Goal: Register for event/course

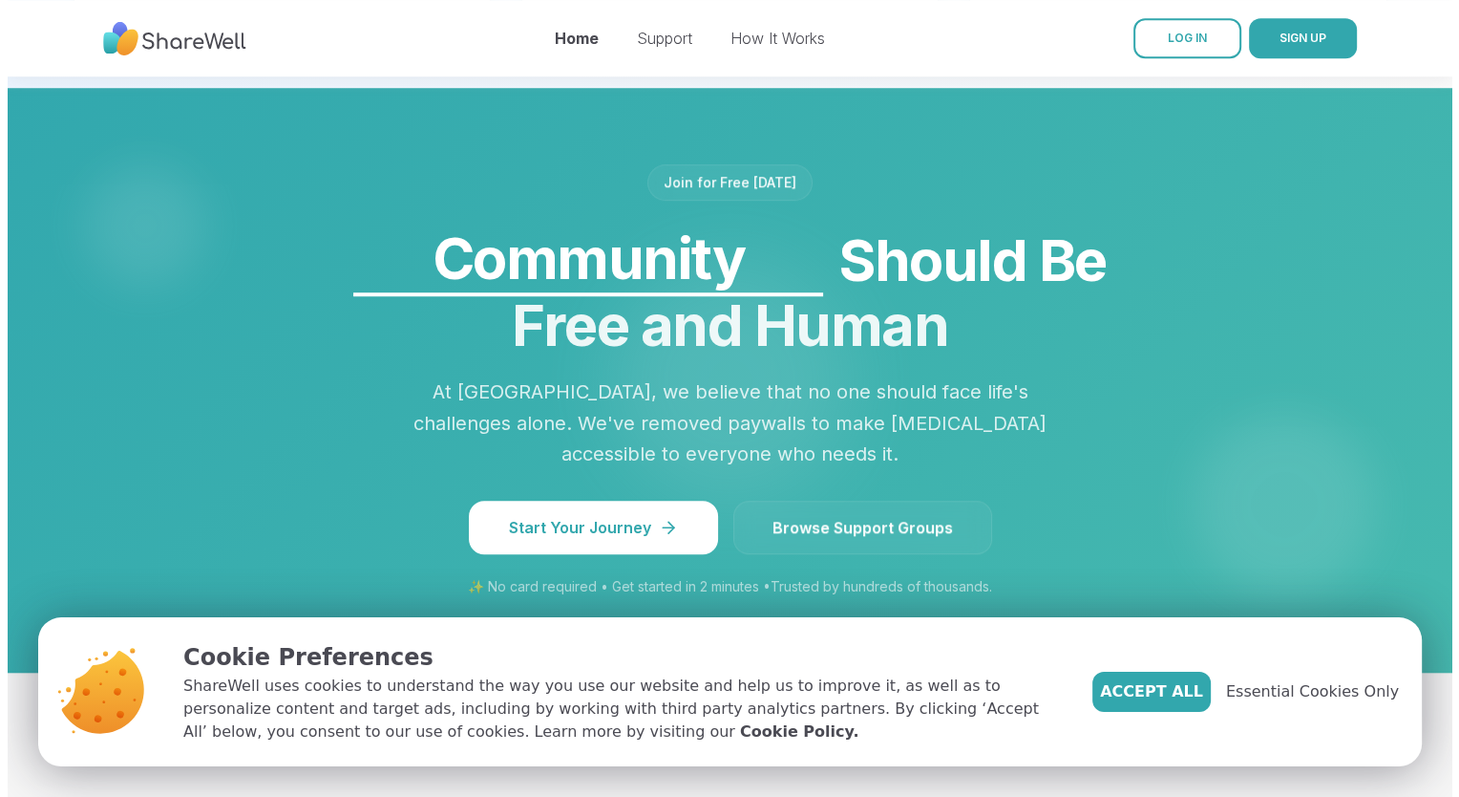
scroll to position [1513, 0]
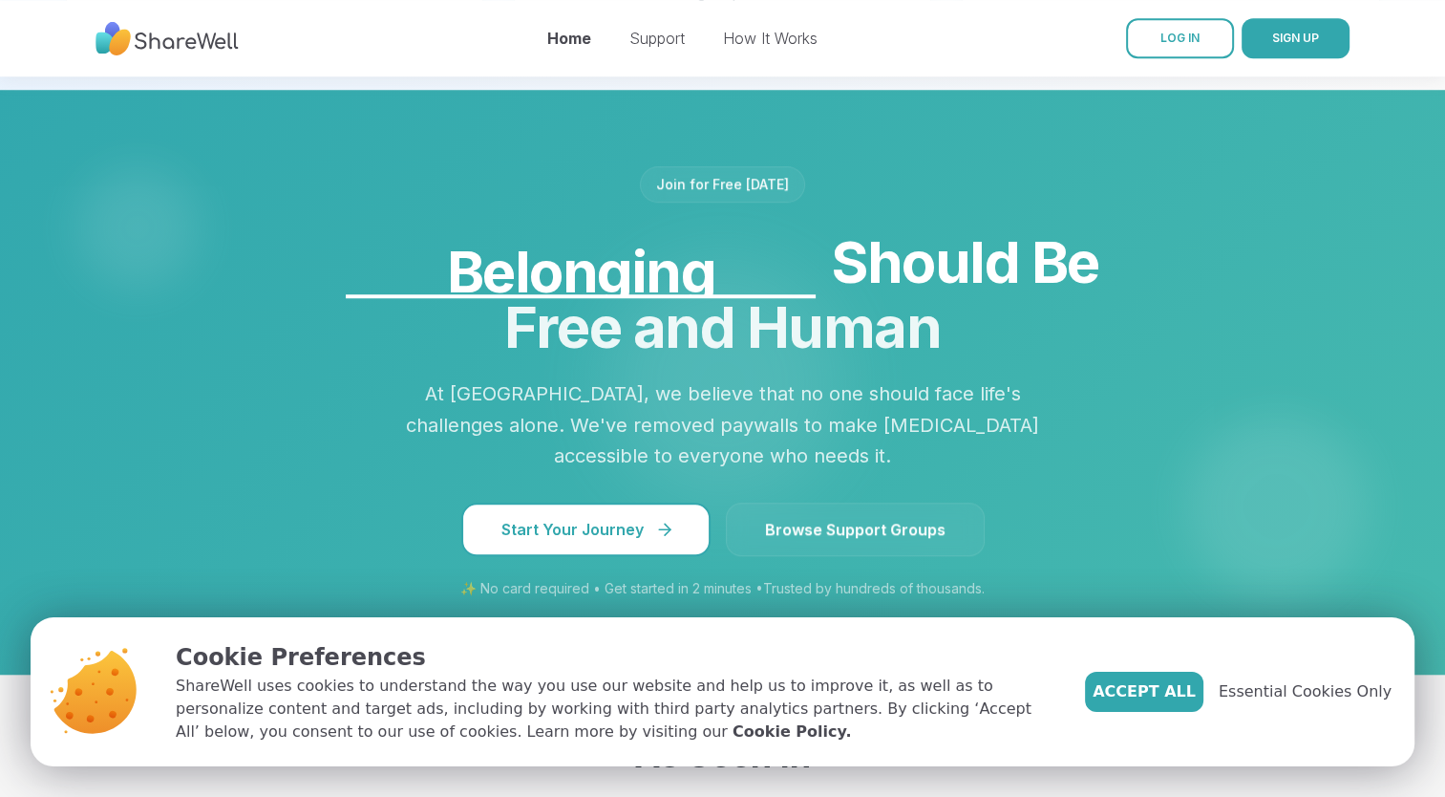
click at [634, 518] on span "Start Your Journey" at bounding box center [585, 529] width 169 height 23
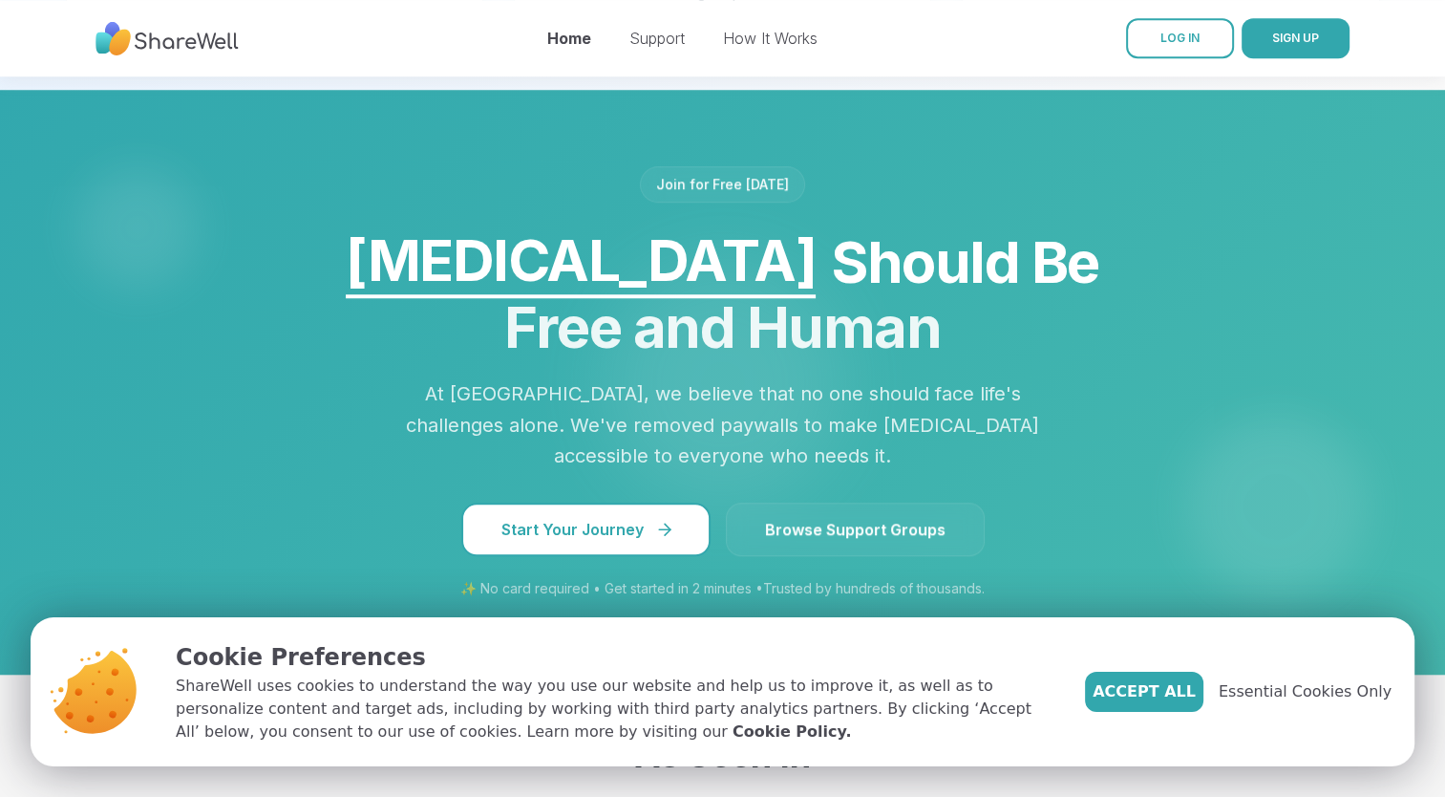
click at [620, 518] on span "Start Your Journey" at bounding box center [585, 529] width 169 height 23
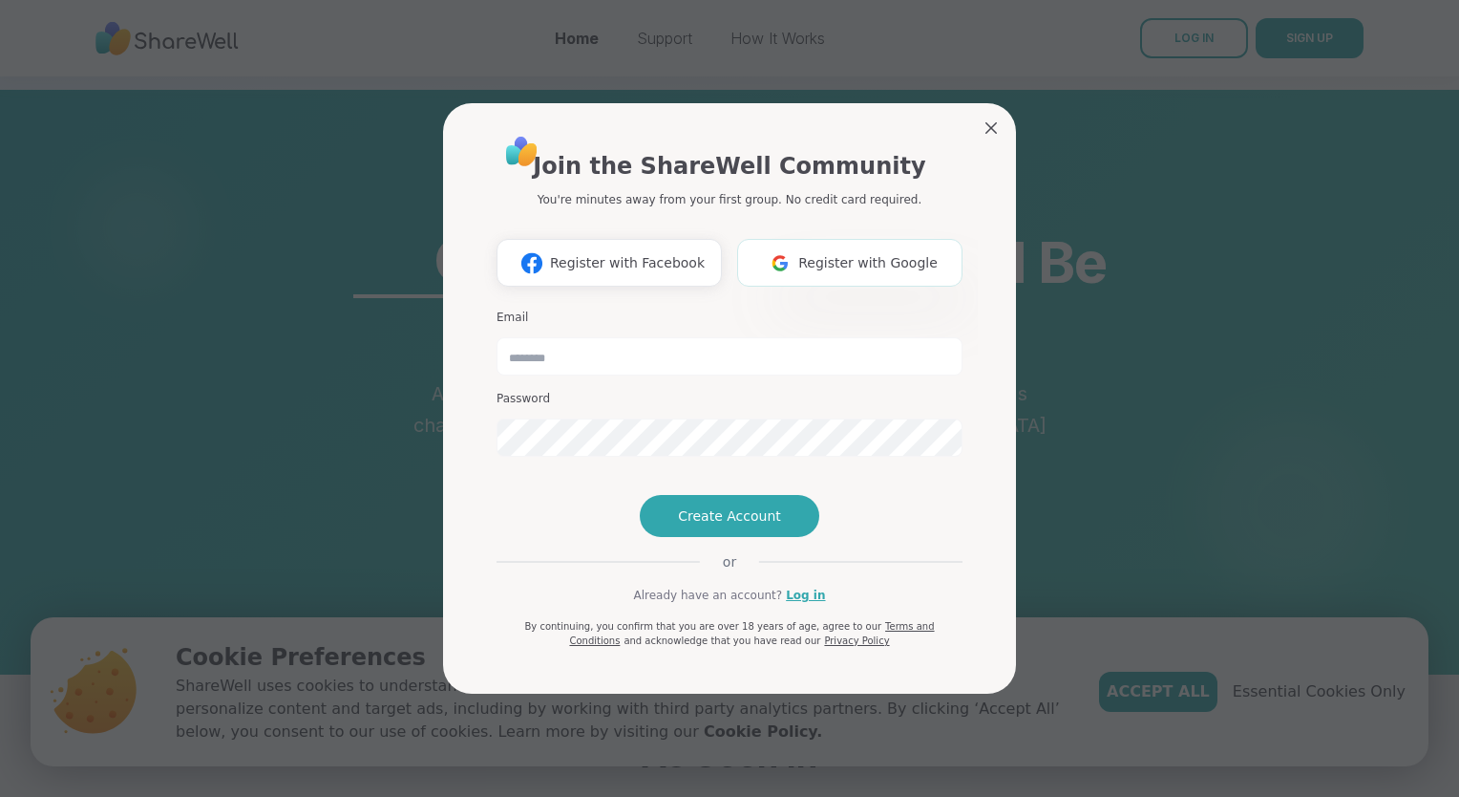
click at [859, 239] on button "Register with Google" at bounding box center [849, 263] width 225 height 48
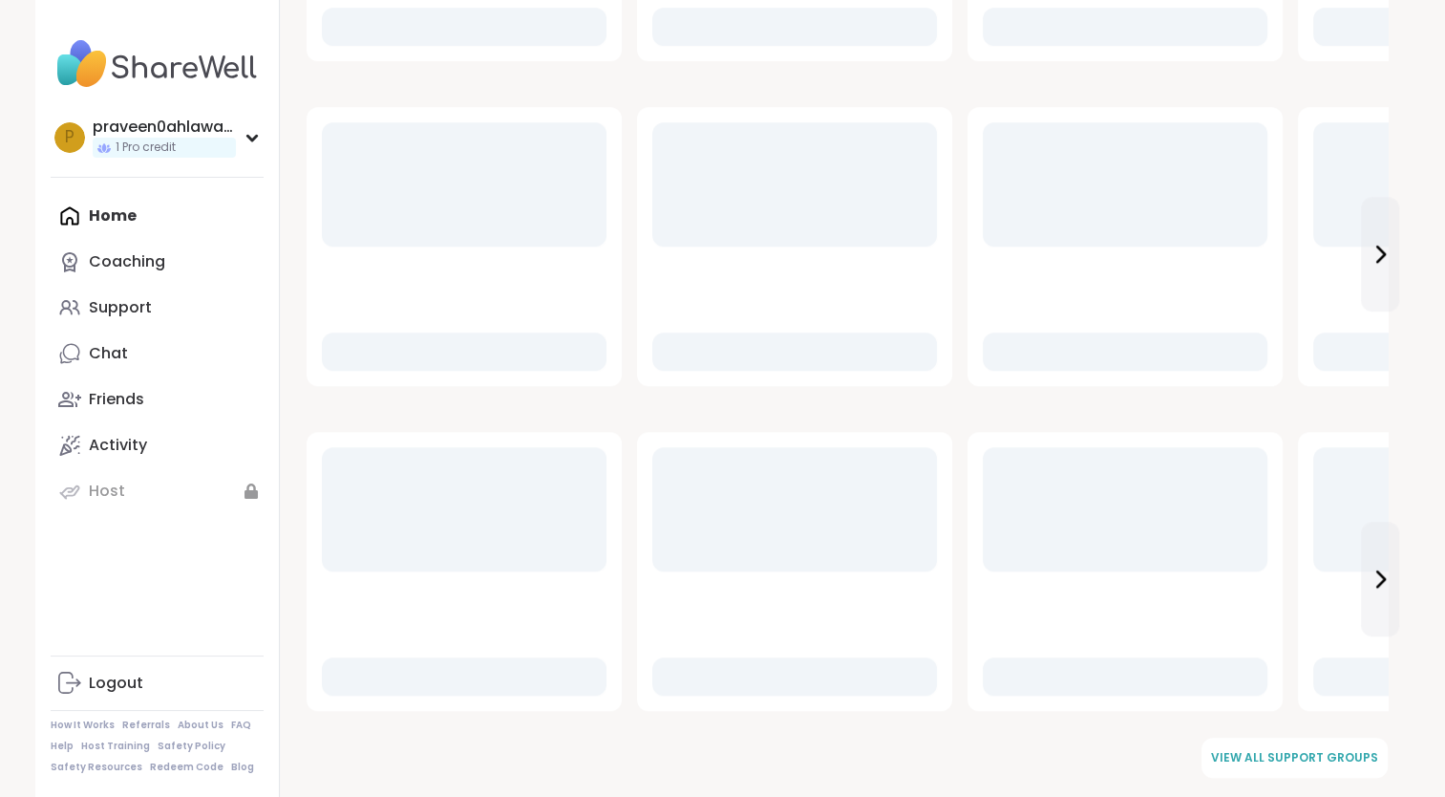
scroll to position [1442, 0]
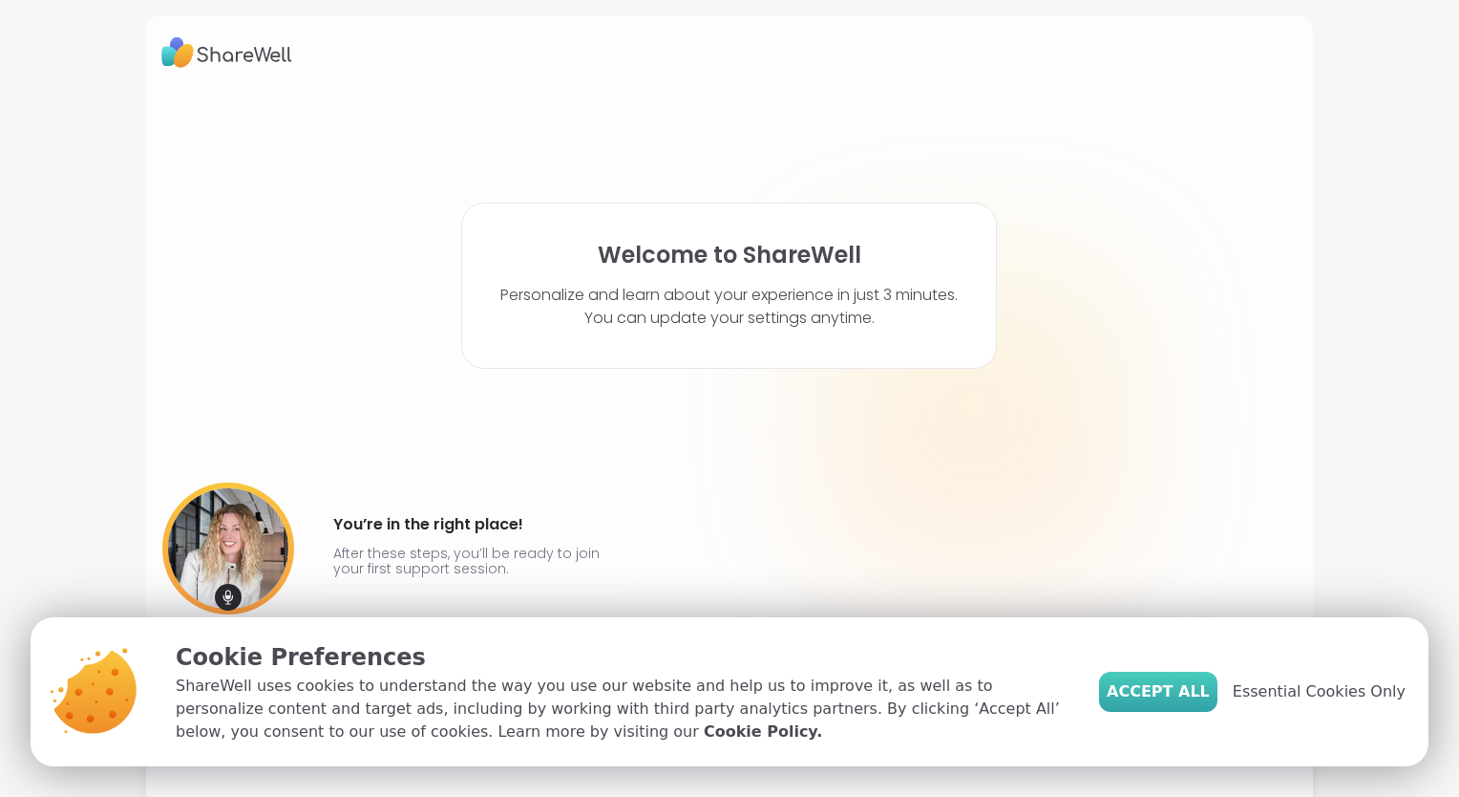
click at [1210, 702] on span "Accept All" at bounding box center [1158, 691] width 103 height 23
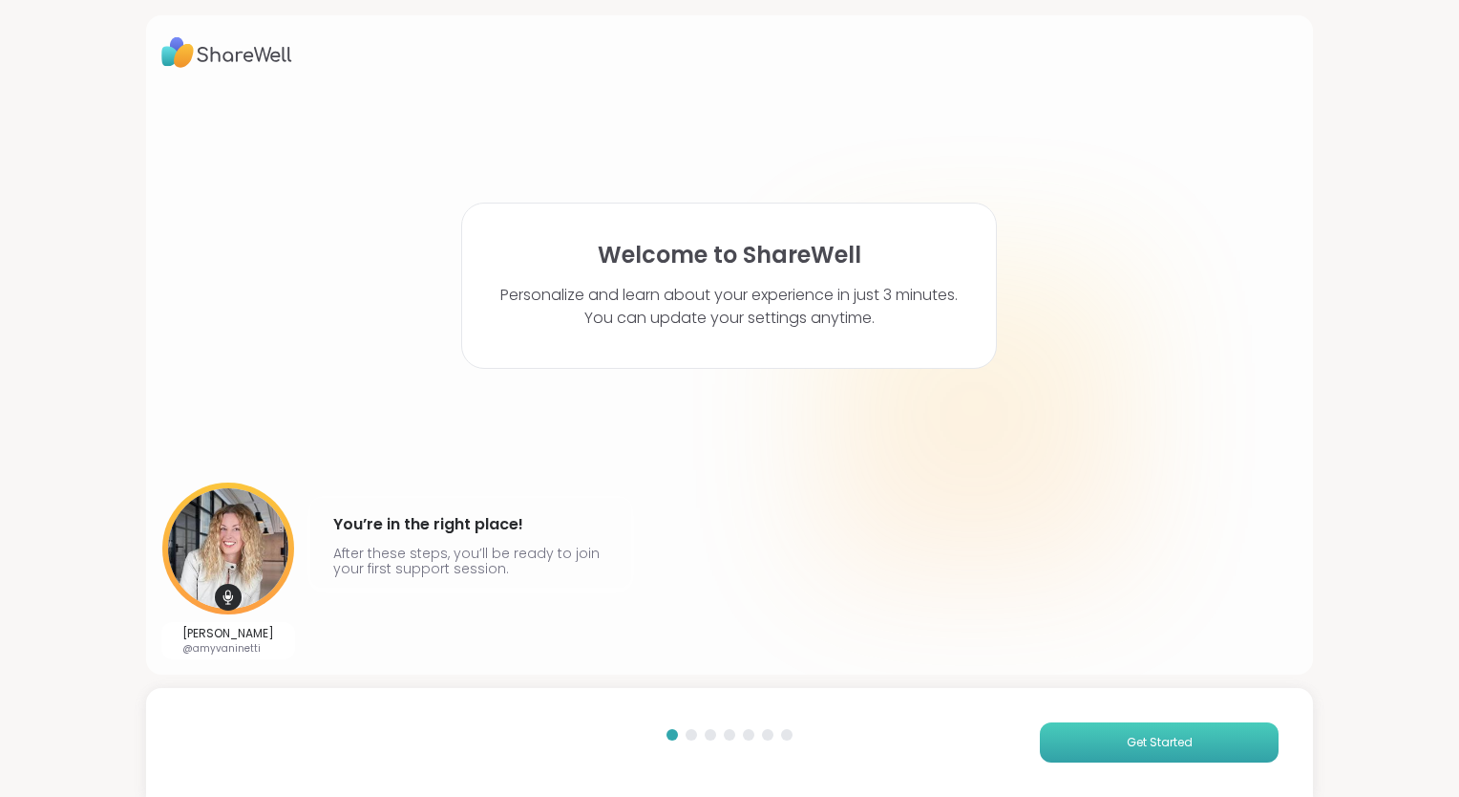
click at [1131, 731] on button "Get Started" at bounding box center [1159, 742] width 239 height 40
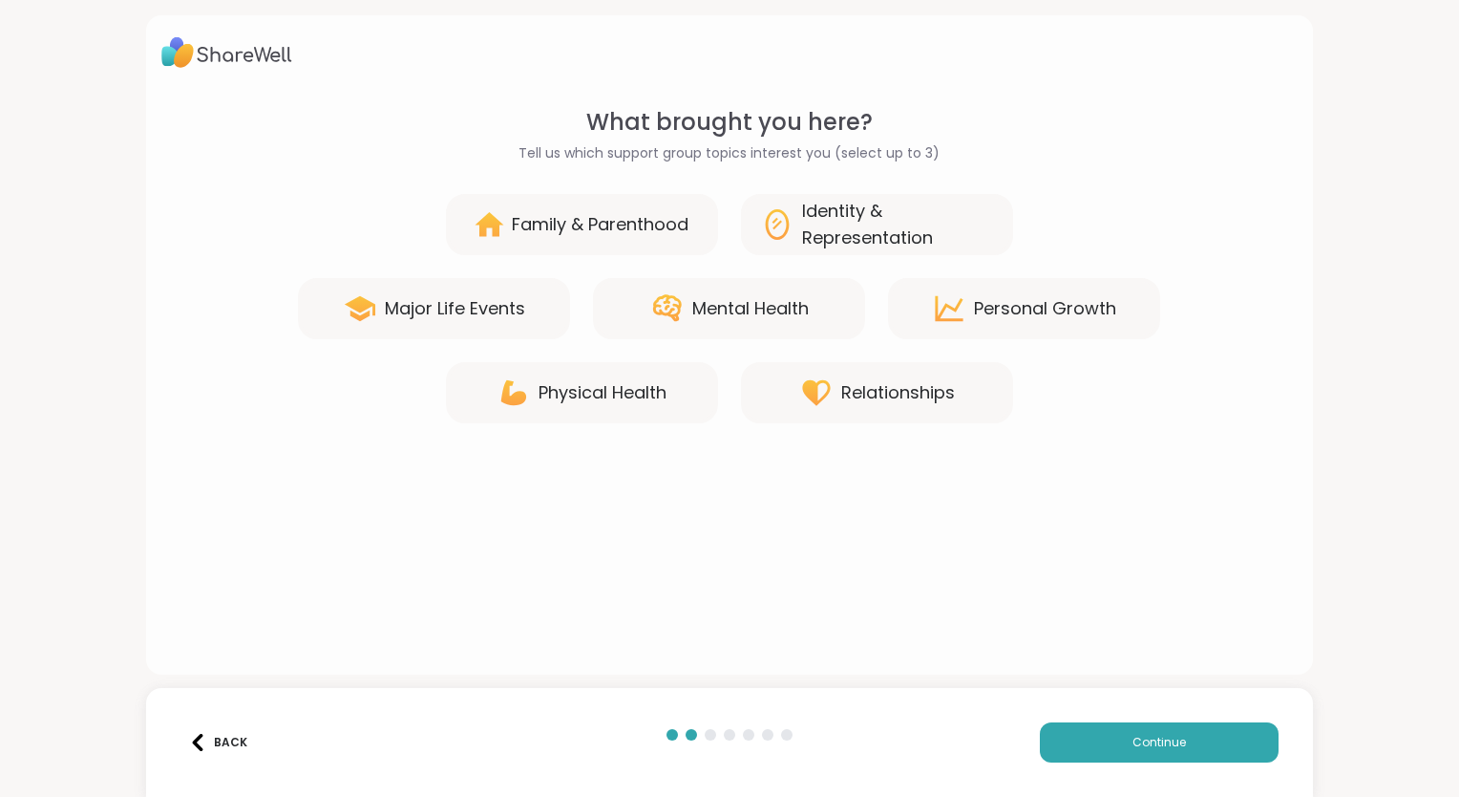
click at [748, 298] on div "Mental Health" at bounding box center [750, 308] width 117 height 27
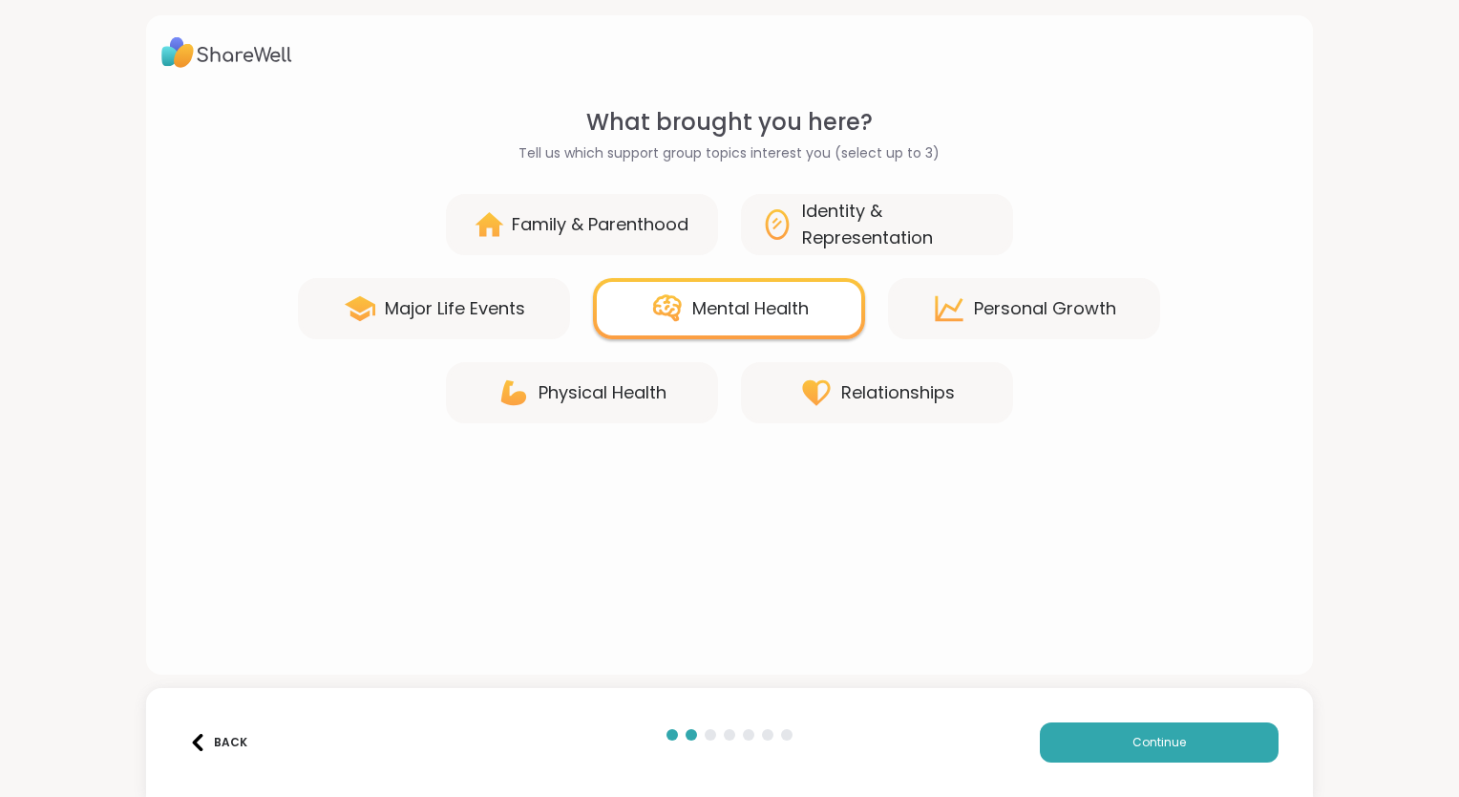
click at [623, 235] on div "Family & Parenthood" at bounding box center [600, 224] width 177 height 27
click at [841, 395] on div "Relationships" at bounding box center [898, 392] width 114 height 27
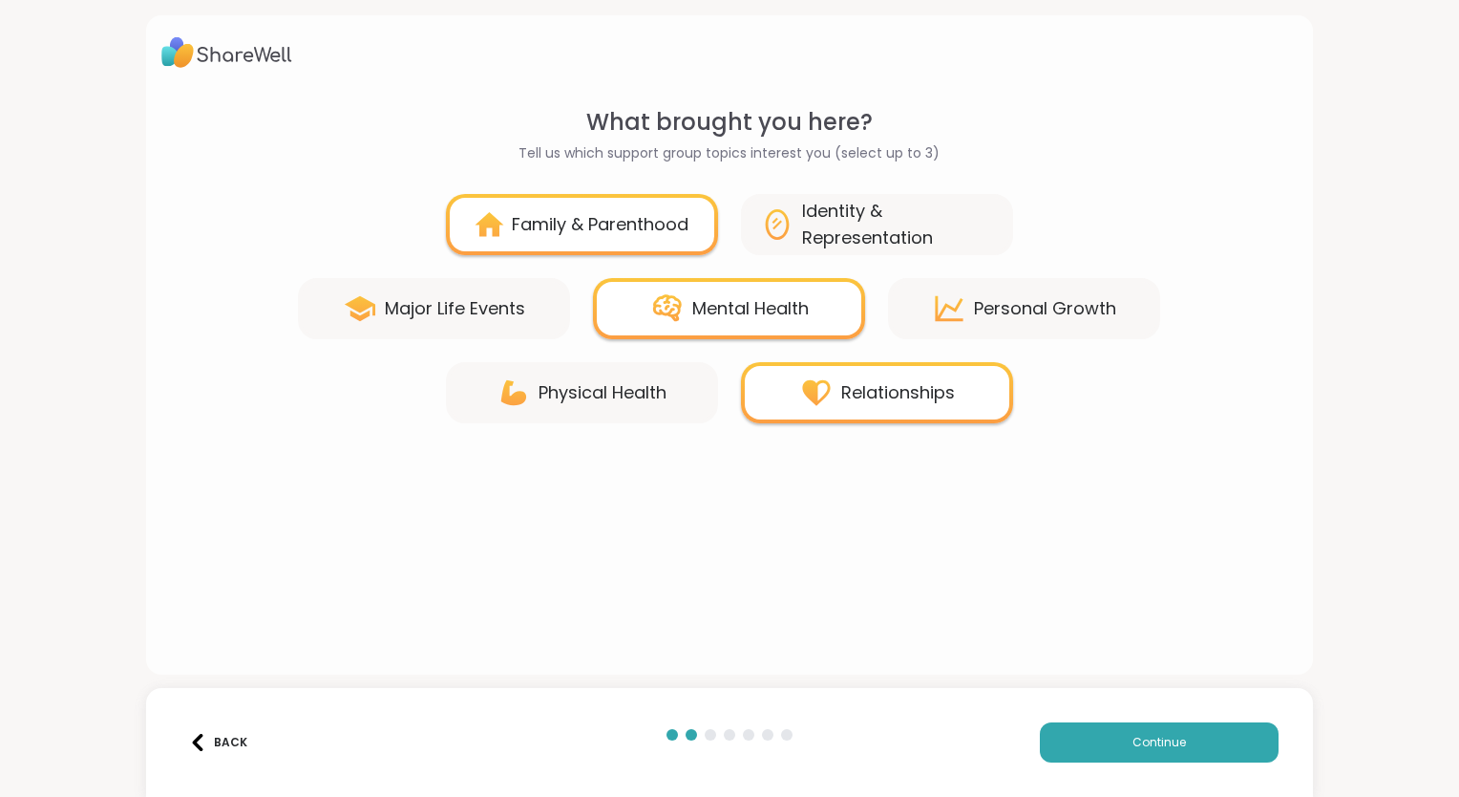
click at [618, 215] on div "Family & Parenthood" at bounding box center [600, 224] width 177 height 27
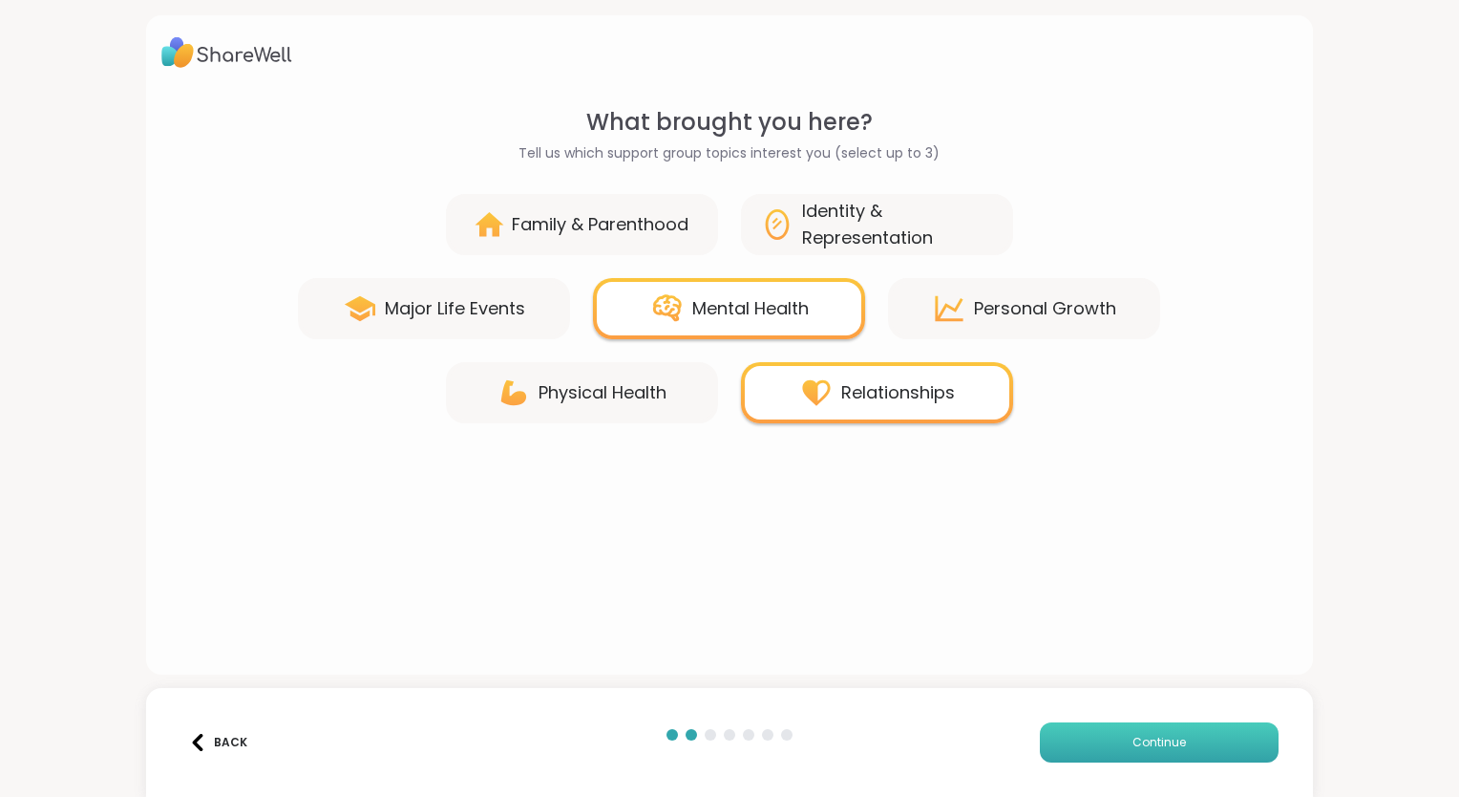
click at [1117, 739] on button "Continue" at bounding box center [1159, 742] width 239 height 40
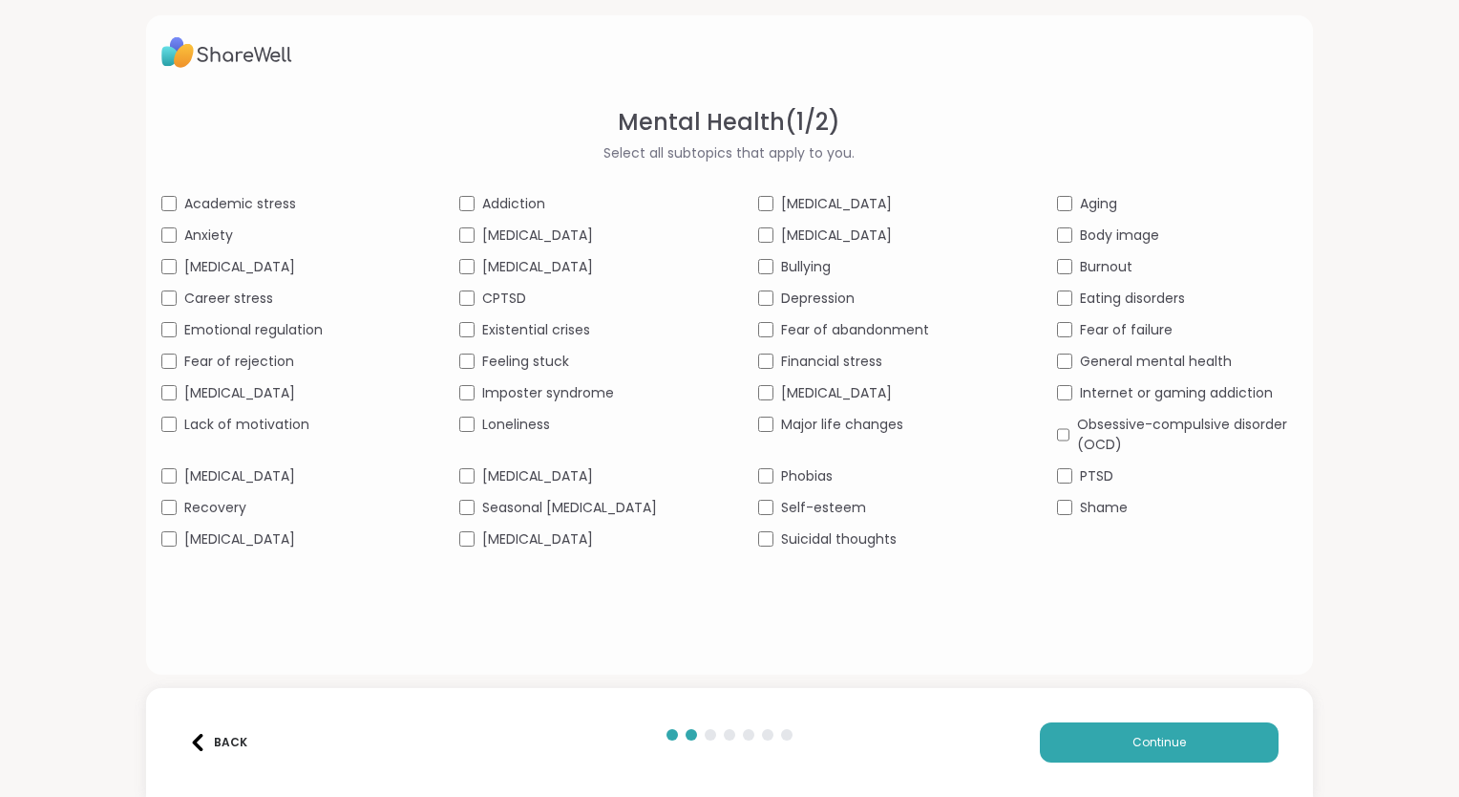
click at [207, 235] on span "Anxiety" at bounding box center [208, 235] width 49 height 20
click at [316, 330] on span "Emotional regulation" at bounding box center [253, 330] width 138 height 20
click at [271, 369] on span "Fear of rejection" at bounding box center [239, 361] width 110 height 20
click at [267, 476] on span "Panic attacks" at bounding box center [239, 476] width 111 height 20
click at [235, 511] on span "Recovery" at bounding box center [215, 508] width 62 height 20
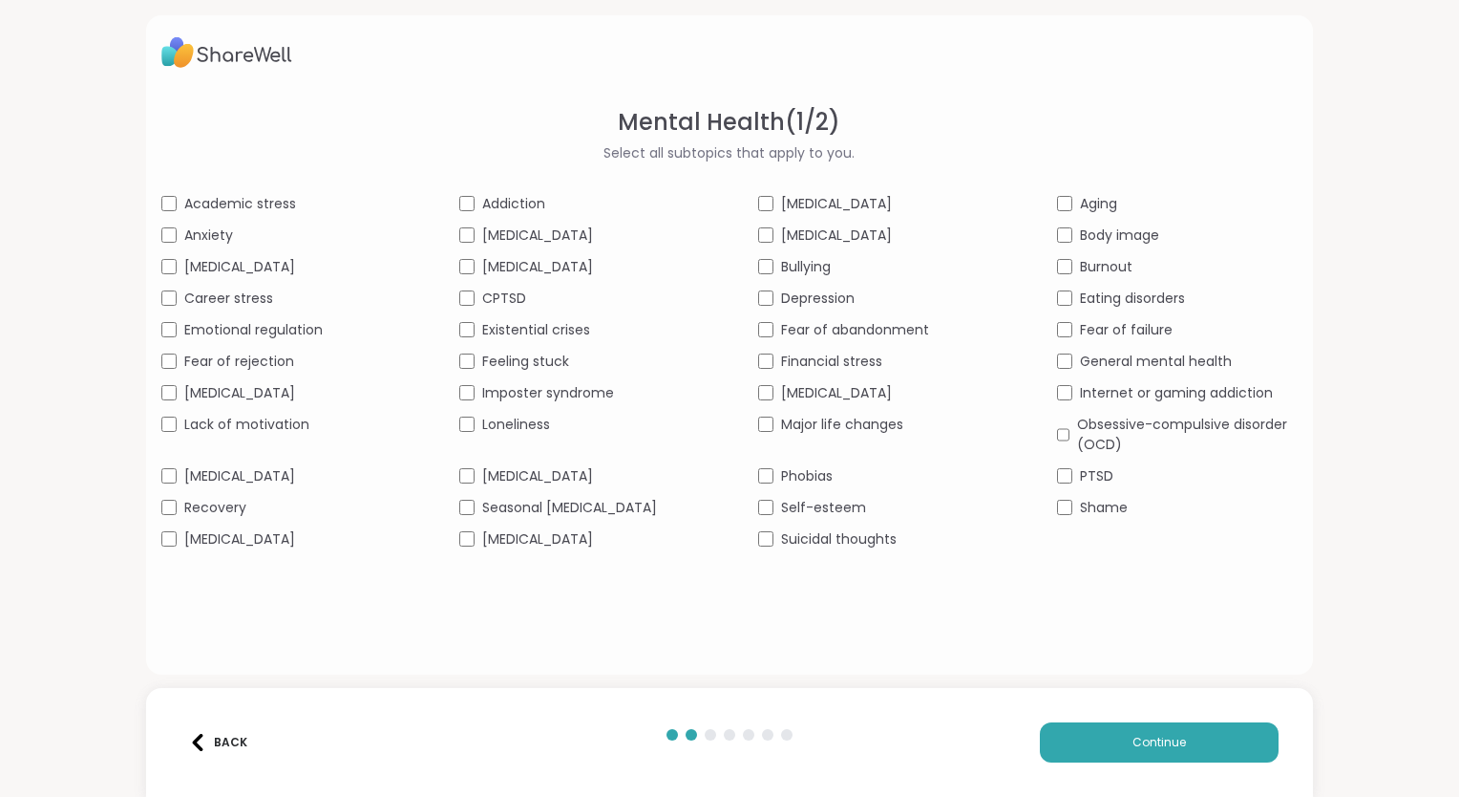
click at [240, 544] on span "Social anxiety" at bounding box center [239, 539] width 111 height 20
click at [520, 202] on span "Addiction" at bounding box center [513, 204] width 63 height 20
click at [547, 363] on span "Feeling stuck" at bounding box center [525, 361] width 87 height 20
click at [533, 419] on span "Loneliness" at bounding box center [516, 425] width 68 height 20
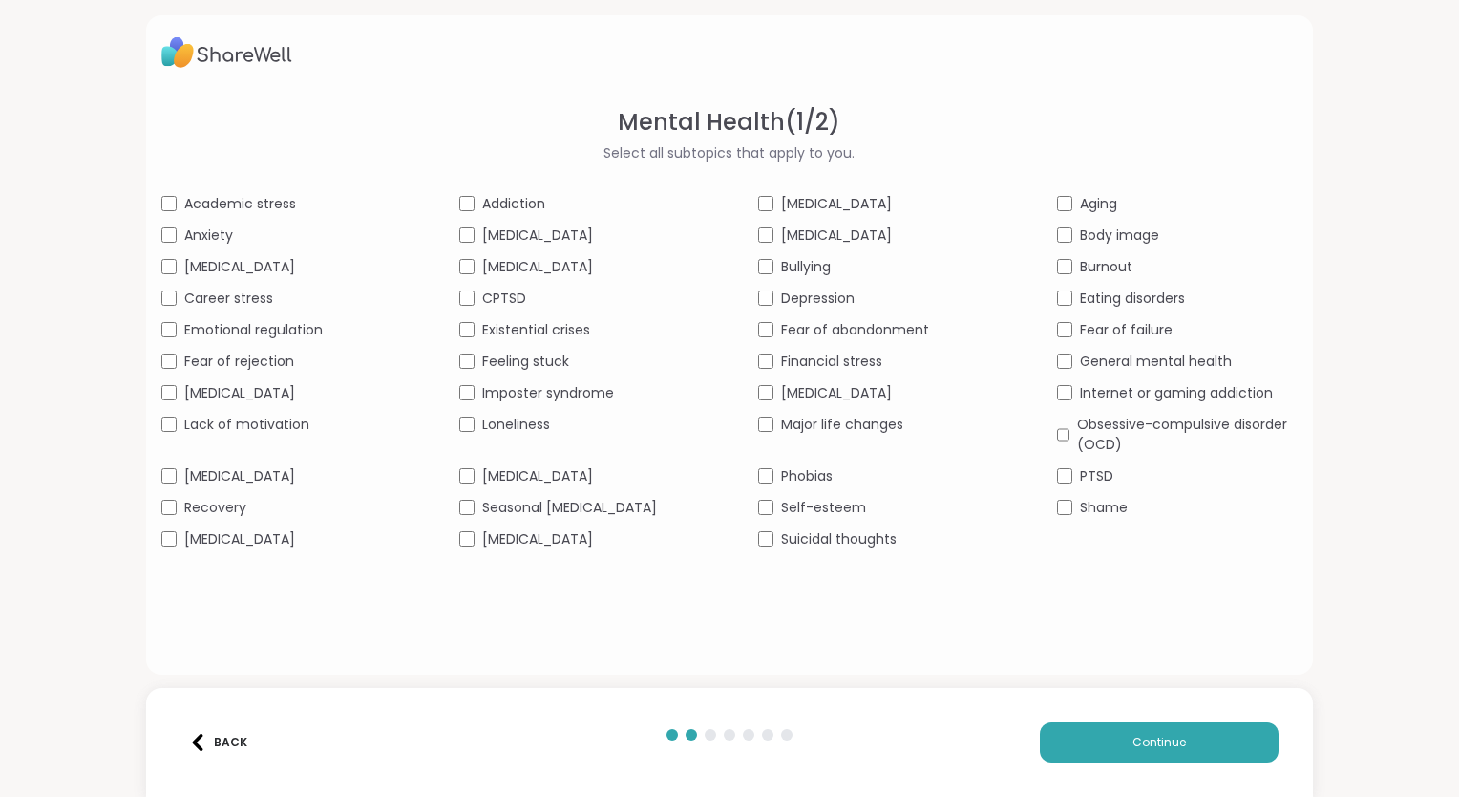
click at [593, 544] on span "Stress management" at bounding box center [537, 539] width 111 height 20
click at [797, 204] on span "ADHD" at bounding box center [836, 204] width 111 height 20
click at [835, 283] on div "Academic stress Addiction ADHD Aging Anxiety Bipolar disorder Body dysmorphia B…" at bounding box center [729, 371] width 1137 height 355
click at [829, 292] on span "Depression" at bounding box center [818, 298] width 74 height 20
click at [869, 543] on span "Suicidal thoughts" at bounding box center [839, 539] width 116 height 20
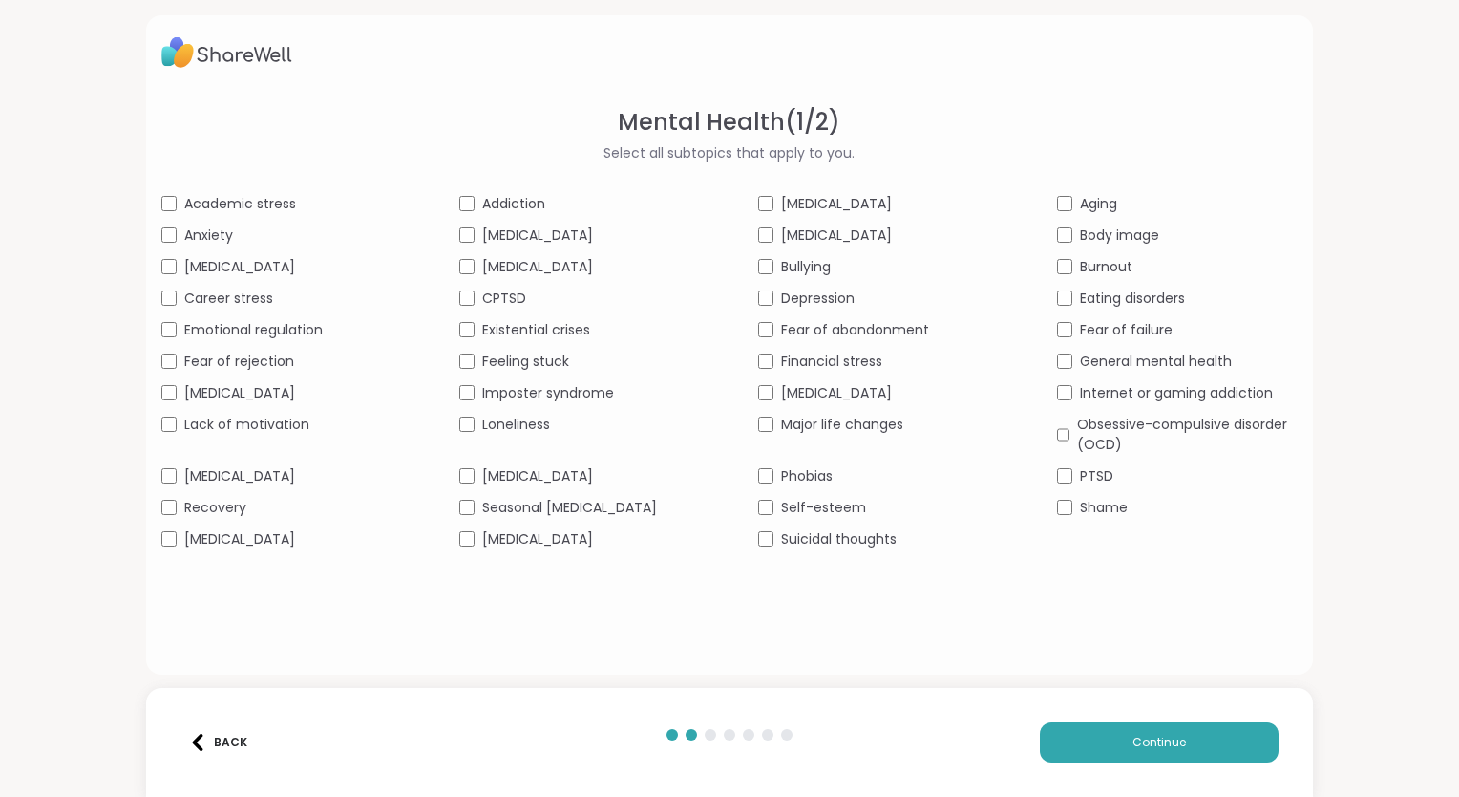
click at [233, 325] on span "Emotional regulation" at bounding box center [253, 330] width 138 height 20
click at [228, 360] on span "Fear of rejection" at bounding box center [239, 361] width 110 height 20
click at [238, 327] on span "Emotional regulation" at bounding box center [253, 330] width 138 height 20
click at [815, 537] on span "Suicidal thoughts" at bounding box center [839, 539] width 116 height 20
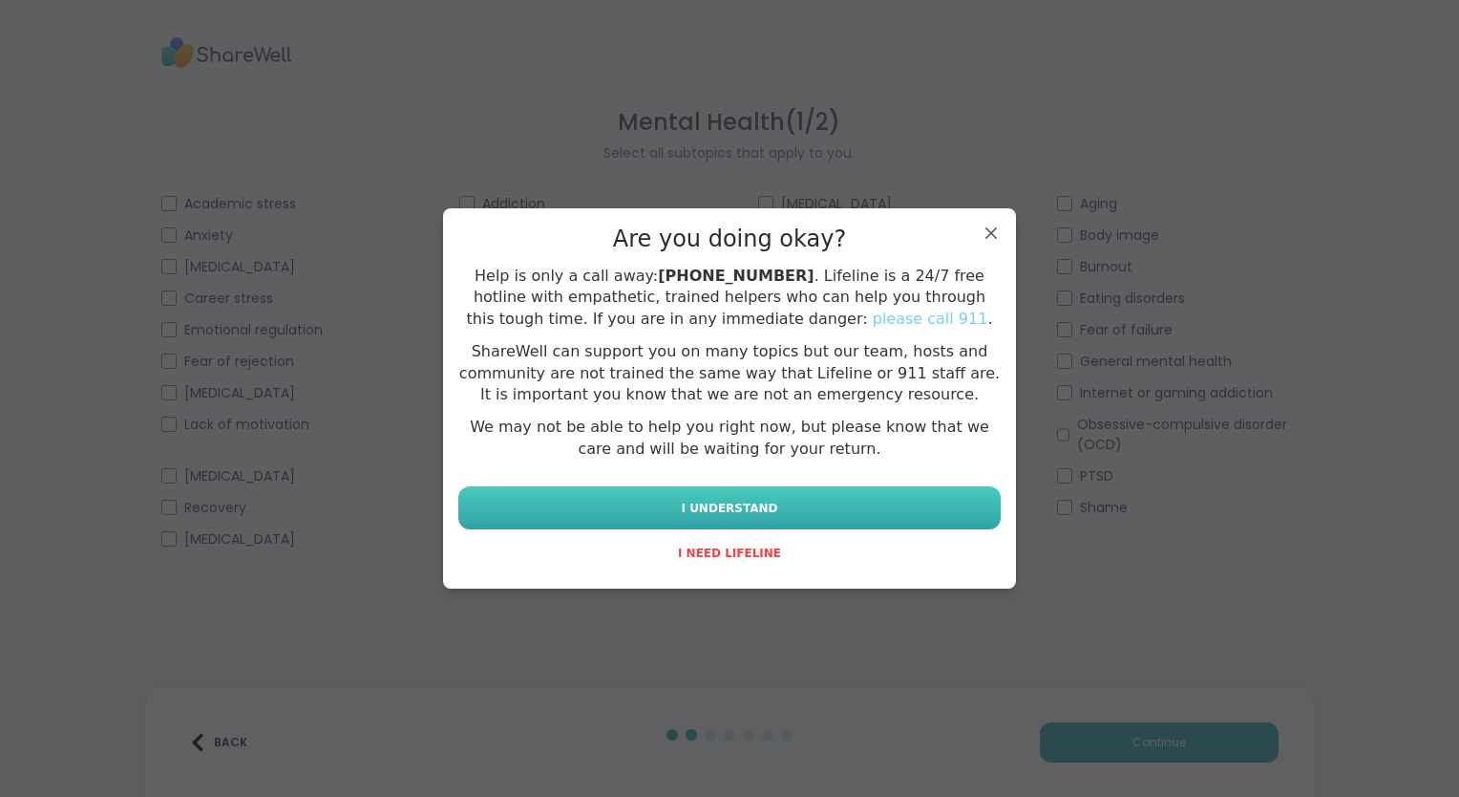
click at [783, 500] on button "I UNDERSTAND" at bounding box center [729, 507] width 543 height 43
click at [777, 502] on button "I UNDERSTAND" at bounding box center [729, 507] width 543 height 43
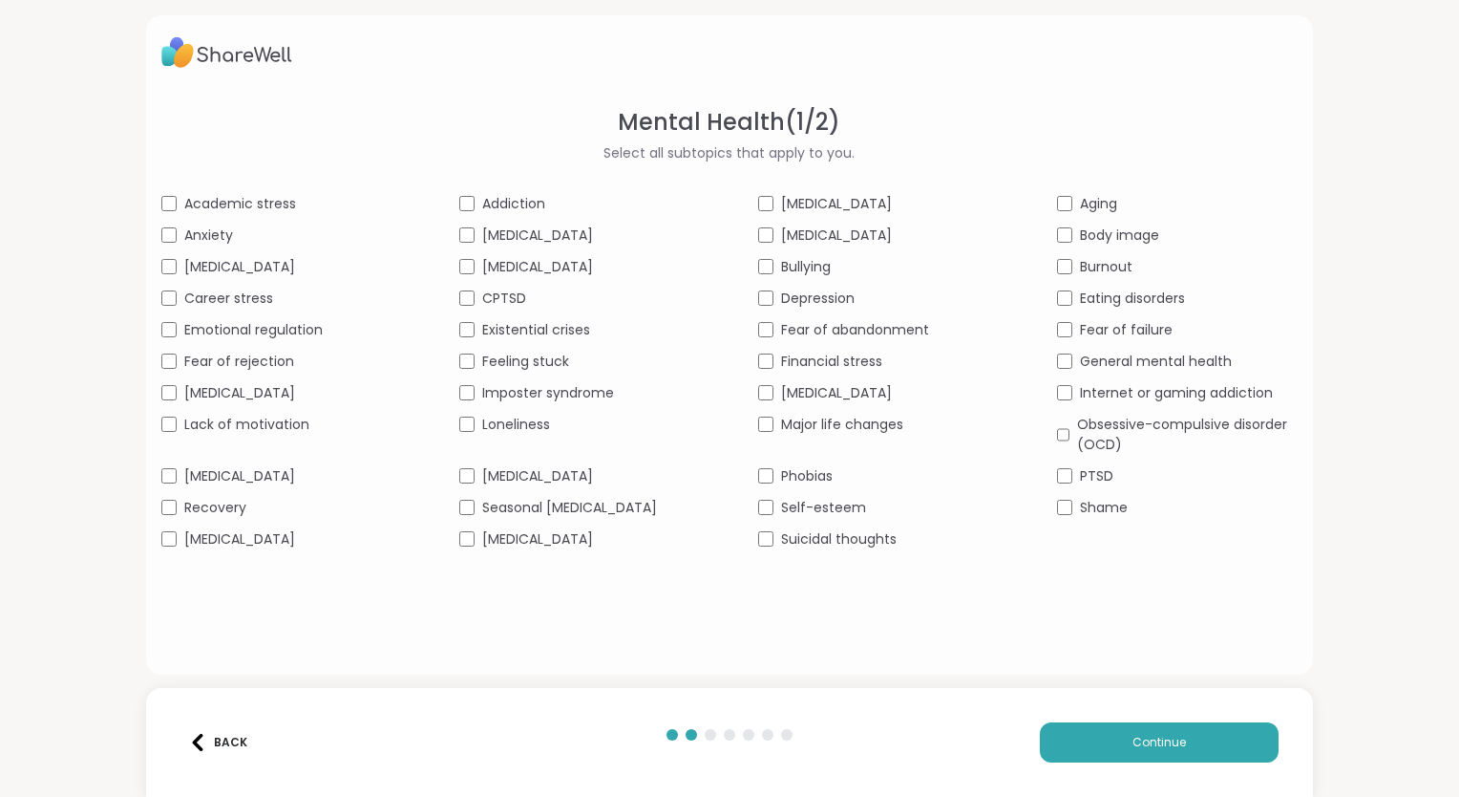
click at [1098, 262] on span "Burnout" at bounding box center [1106, 267] width 53 height 20
click at [236, 365] on span "Fear of rejection" at bounding box center [239, 361] width 110 height 20
click at [1117, 738] on button "Continue" at bounding box center [1159, 742] width 239 height 40
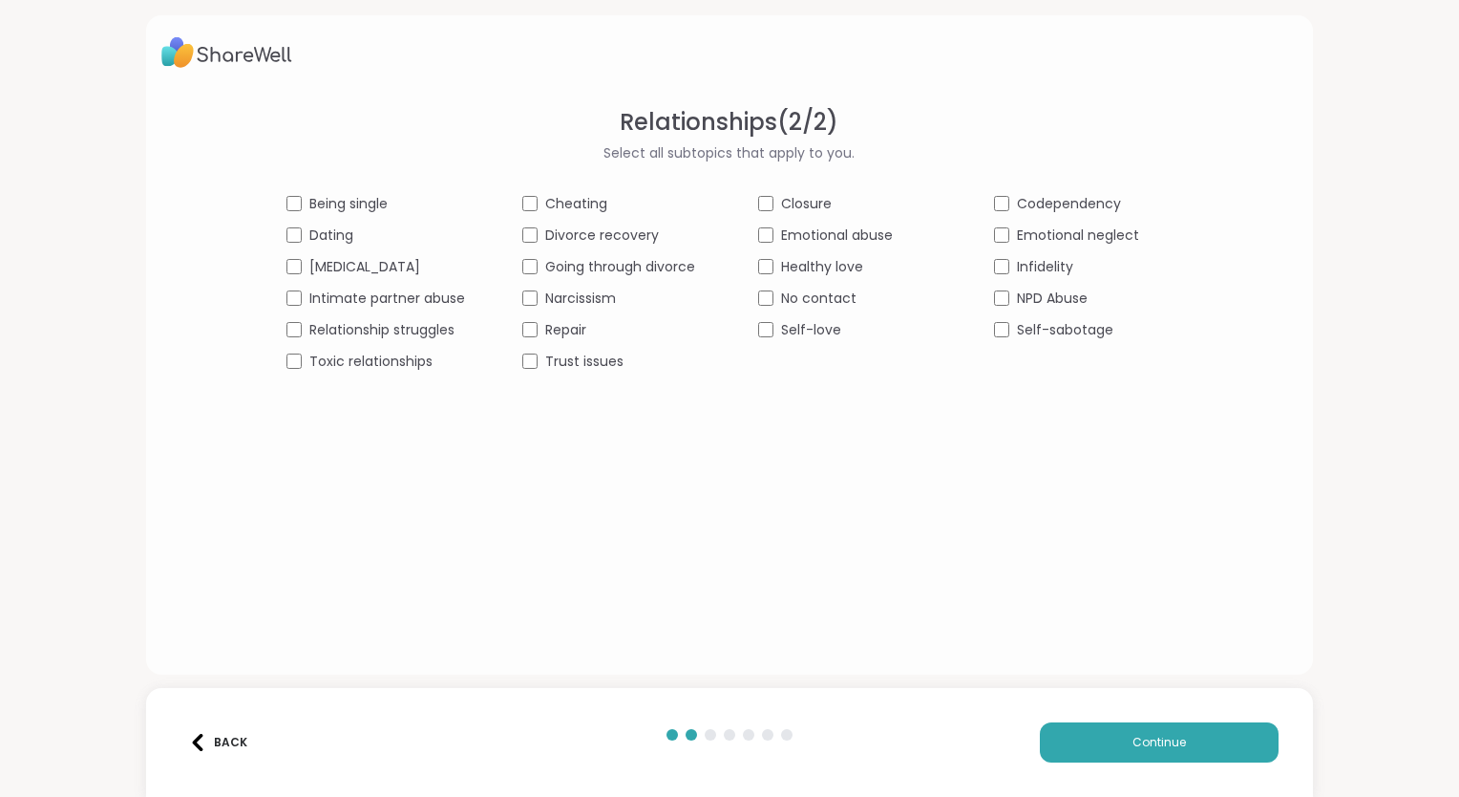
click at [382, 320] on span "Relationship struggles" at bounding box center [381, 330] width 145 height 20
click at [374, 355] on span "Toxic relationships" at bounding box center [370, 361] width 123 height 20
click at [607, 299] on span "Narcissism" at bounding box center [580, 298] width 71 height 20
click at [580, 362] on span "Trust issues" at bounding box center [584, 361] width 78 height 20
click at [825, 235] on span "Emotional abuse" at bounding box center [837, 235] width 112 height 20
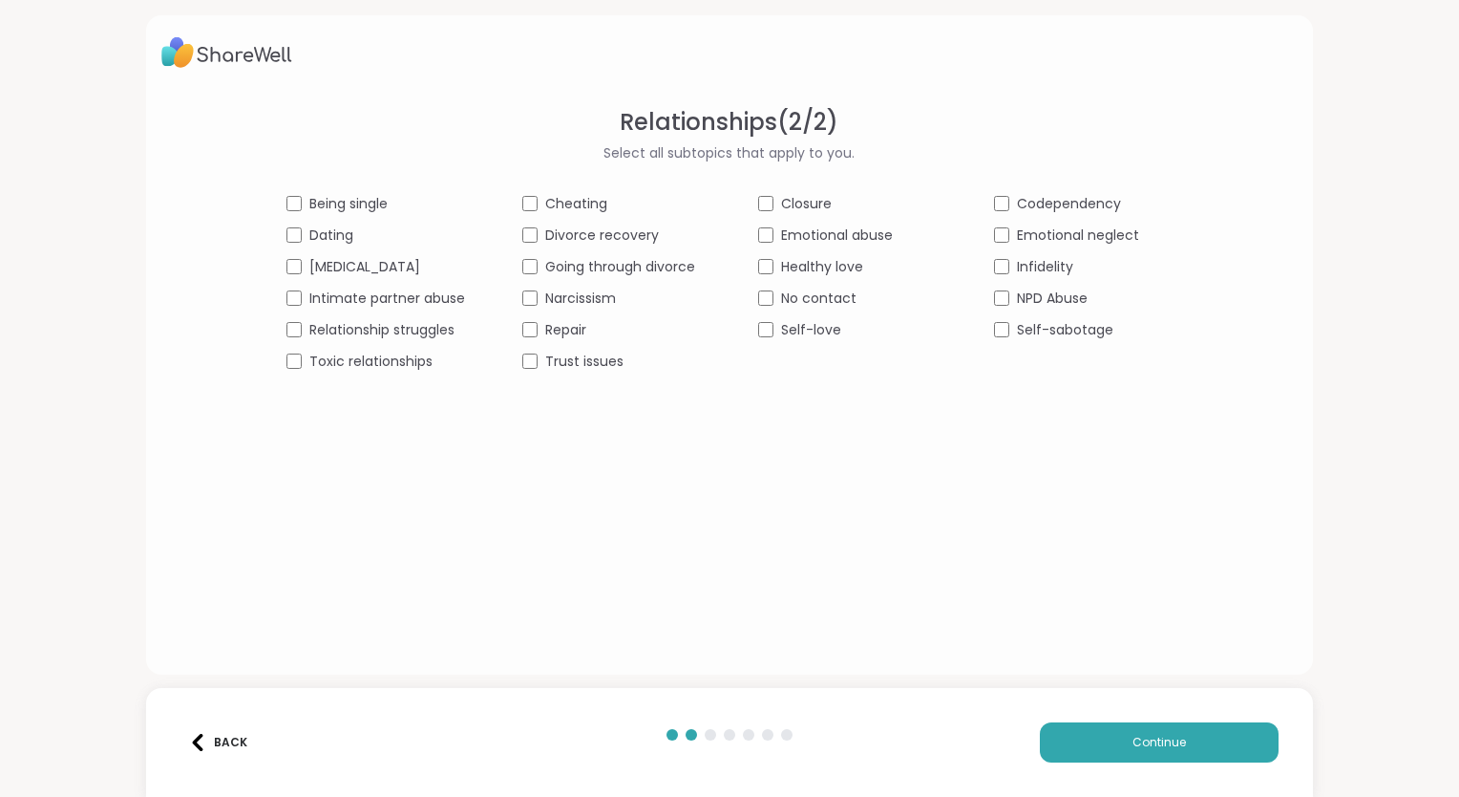
click at [836, 297] on span "No contact" at bounding box center [818, 298] width 75 height 20
click at [1081, 234] on span "Emotional neglect" at bounding box center [1078, 235] width 122 height 20
click at [1114, 739] on button "Continue" at bounding box center [1159, 742] width 239 height 40
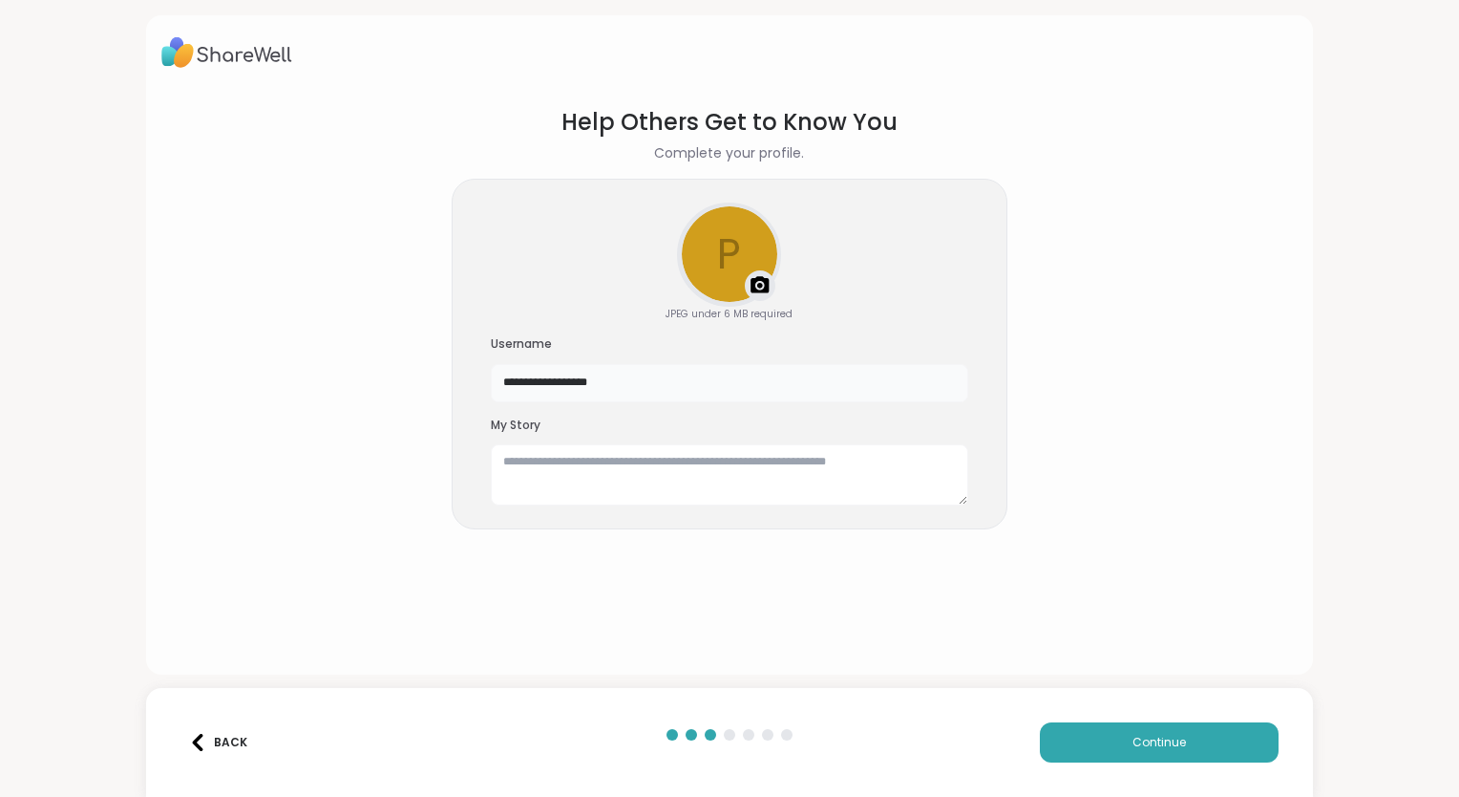
click at [685, 383] on input "**********" at bounding box center [730, 383] width 478 height 38
type input "*"
type input "********"
click at [735, 647] on section "Help Others Get to Know You Complete your profile. p Upload a profile photo JPE…" at bounding box center [729, 374] width 1137 height 569
click at [1123, 753] on button "Continue" at bounding box center [1159, 742] width 239 height 40
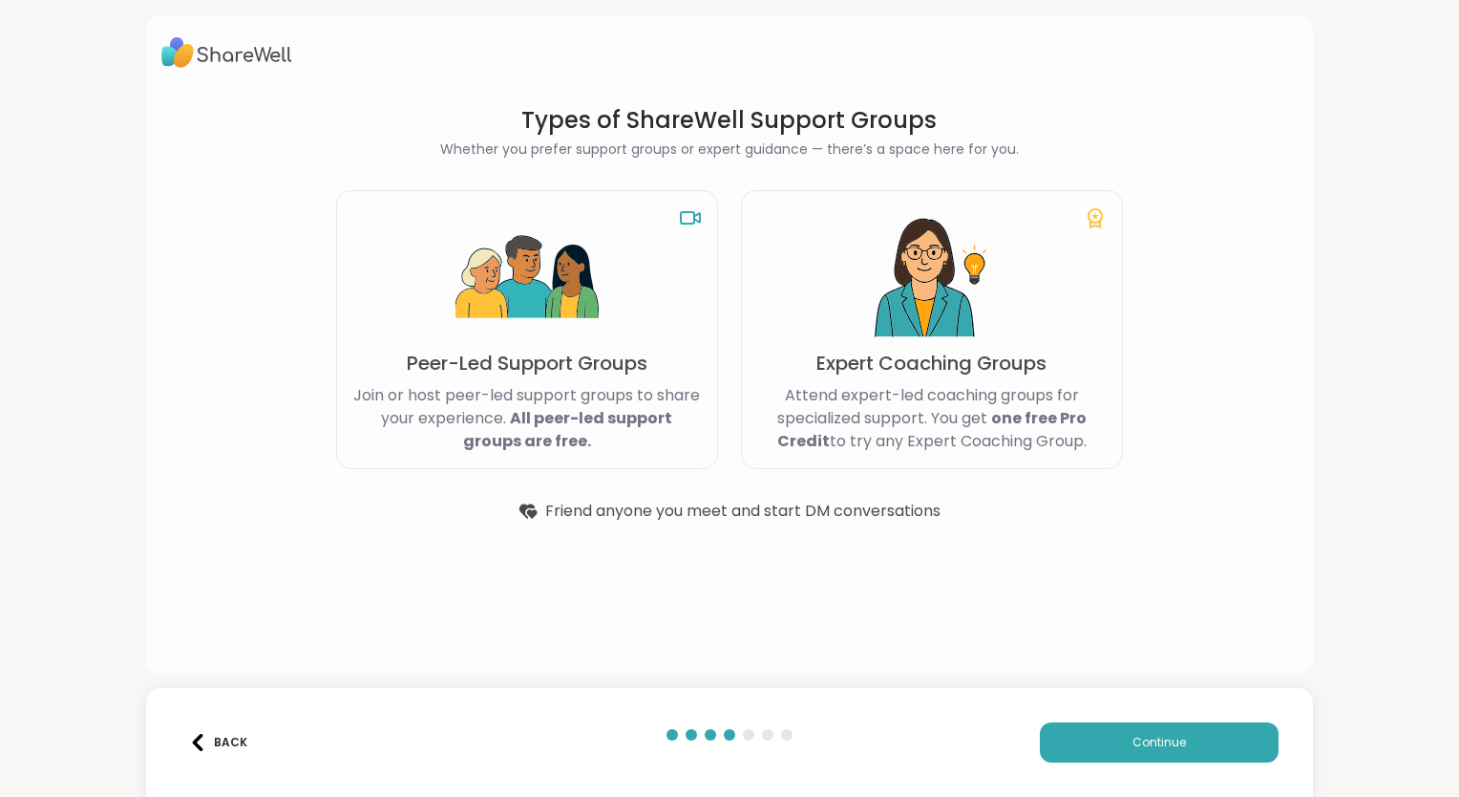
drag, startPoint x: 459, startPoint y: 164, endPoint x: 329, endPoint y: 172, distance: 131.1
click at [329, 172] on section "Types of ShareWell Support Groups Whether you prefer support groups or expert g…" at bounding box center [729, 314] width 863 height 448
click at [552, 280] on img at bounding box center [527, 277] width 143 height 143
click at [1114, 756] on button "Continue" at bounding box center [1159, 742] width 239 height 40
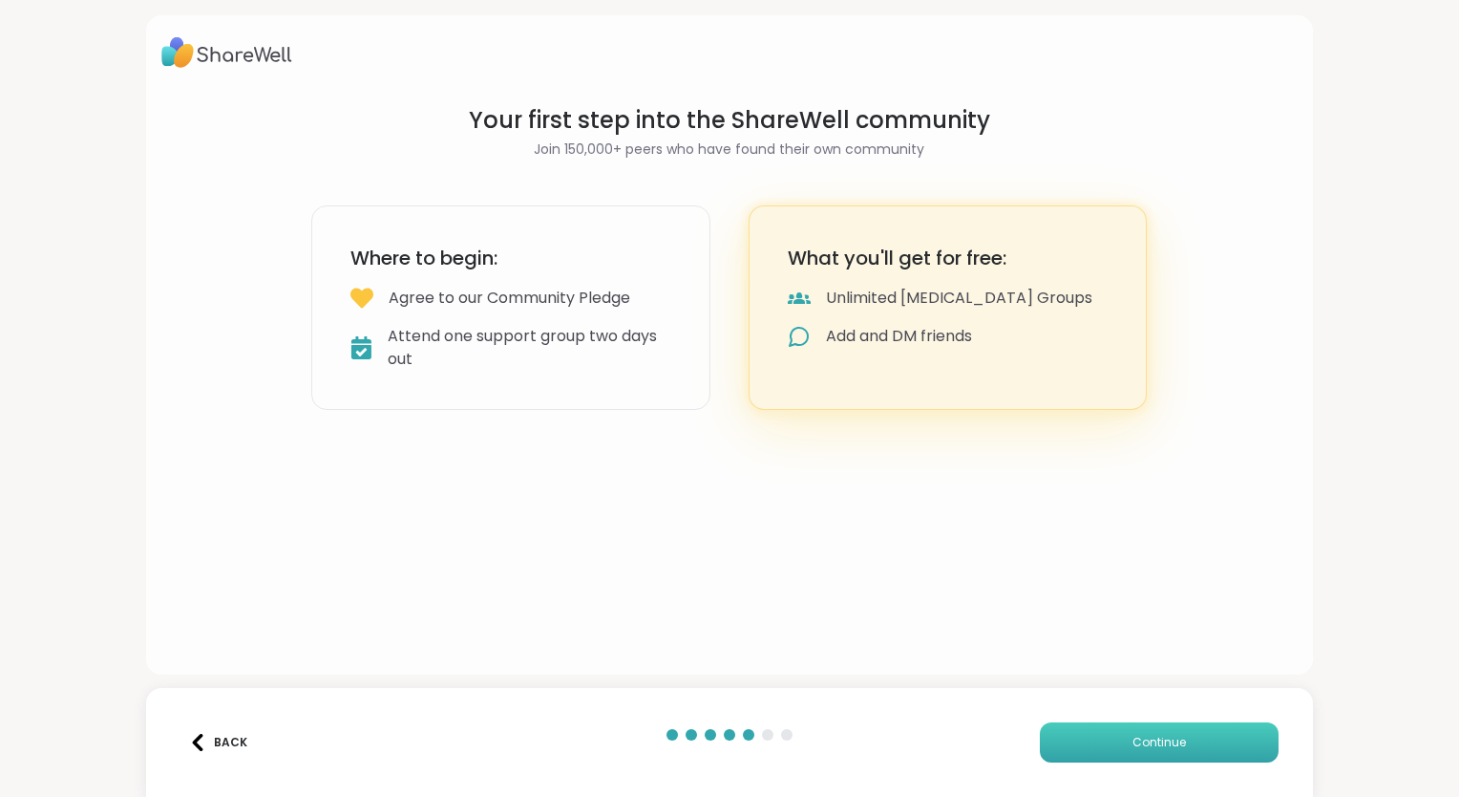
click at [1133, 747] on span "Continue" at bounding box center [1159, 742] width 53 height 17
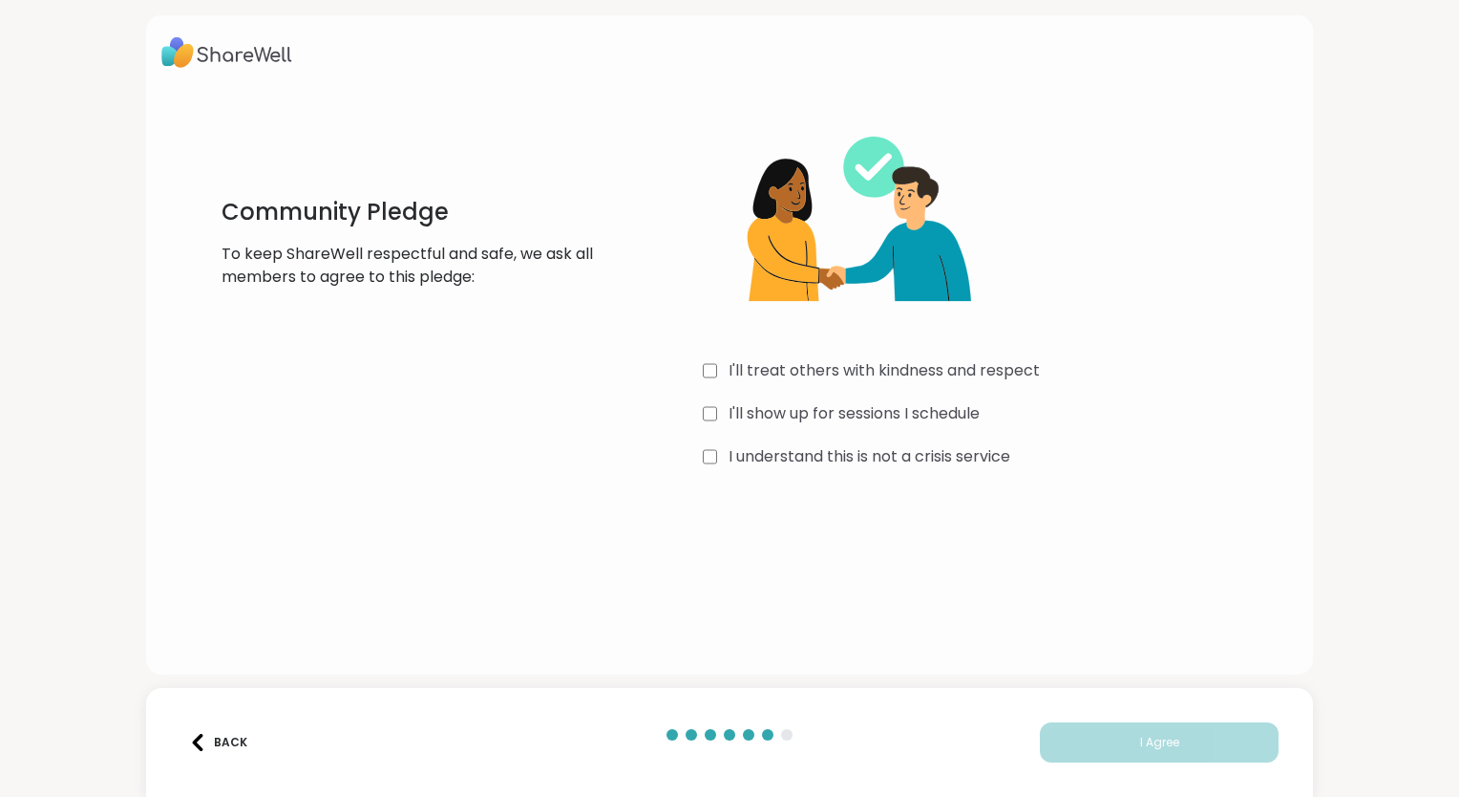
click at [806, 379] on label "I'll treat others with kindness and respect" at bounding box center [884, 370] width 311 height 23
click at [763, 415] on label "I'll show up for sessions I schedule" at bounding box center [854, 413] width 251 height 23
click at [753, 453] on label "I understand this is not a crisis service" at bounding box center [870, 456] width 282 height 23
click at [1075, 735] on button "I Agree" at bounding box center [1159, 742] width 239 height 40
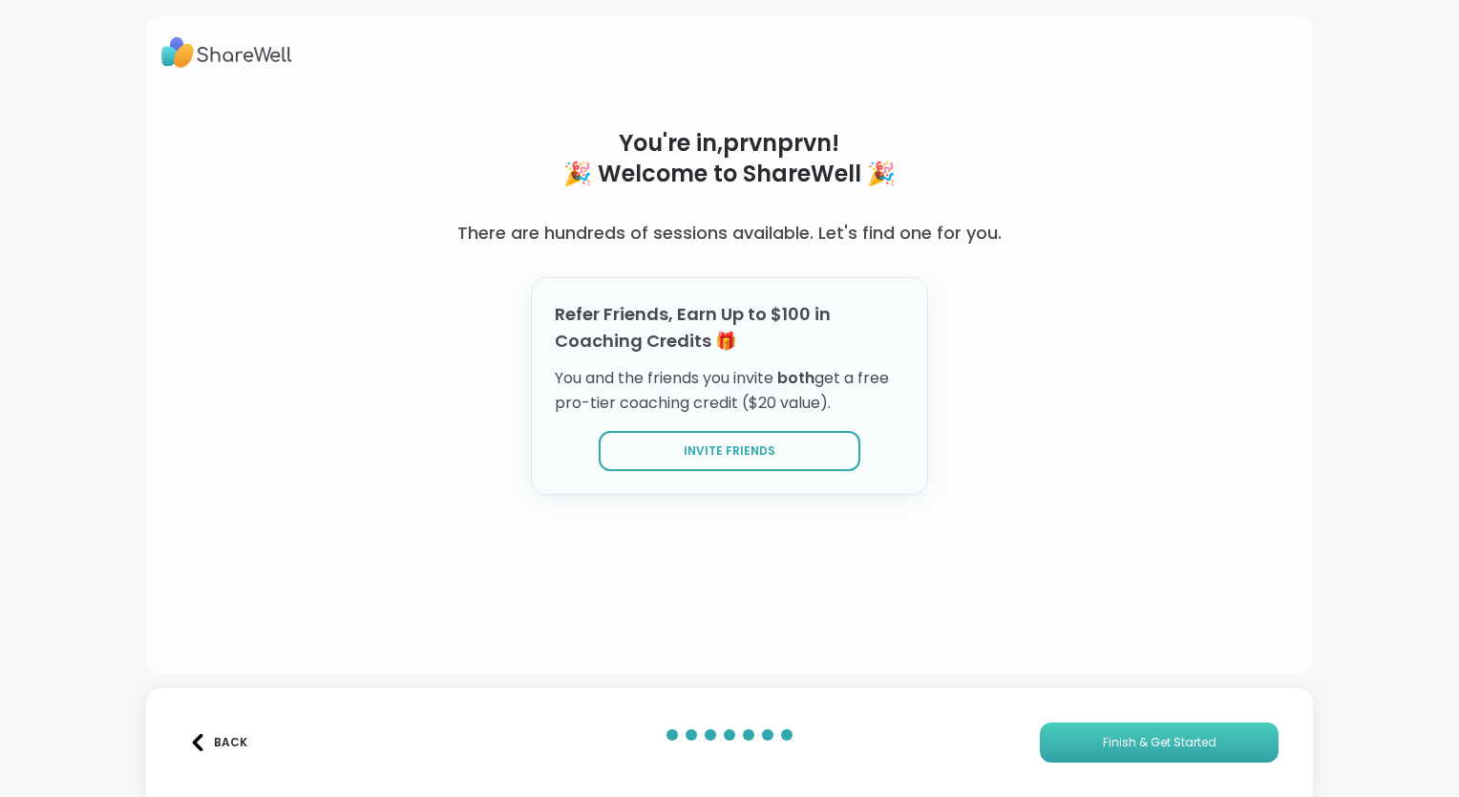
click at [1123, 744] on span "Finish & Get Started" at bounding box center [1160, 742] width 114 height 17
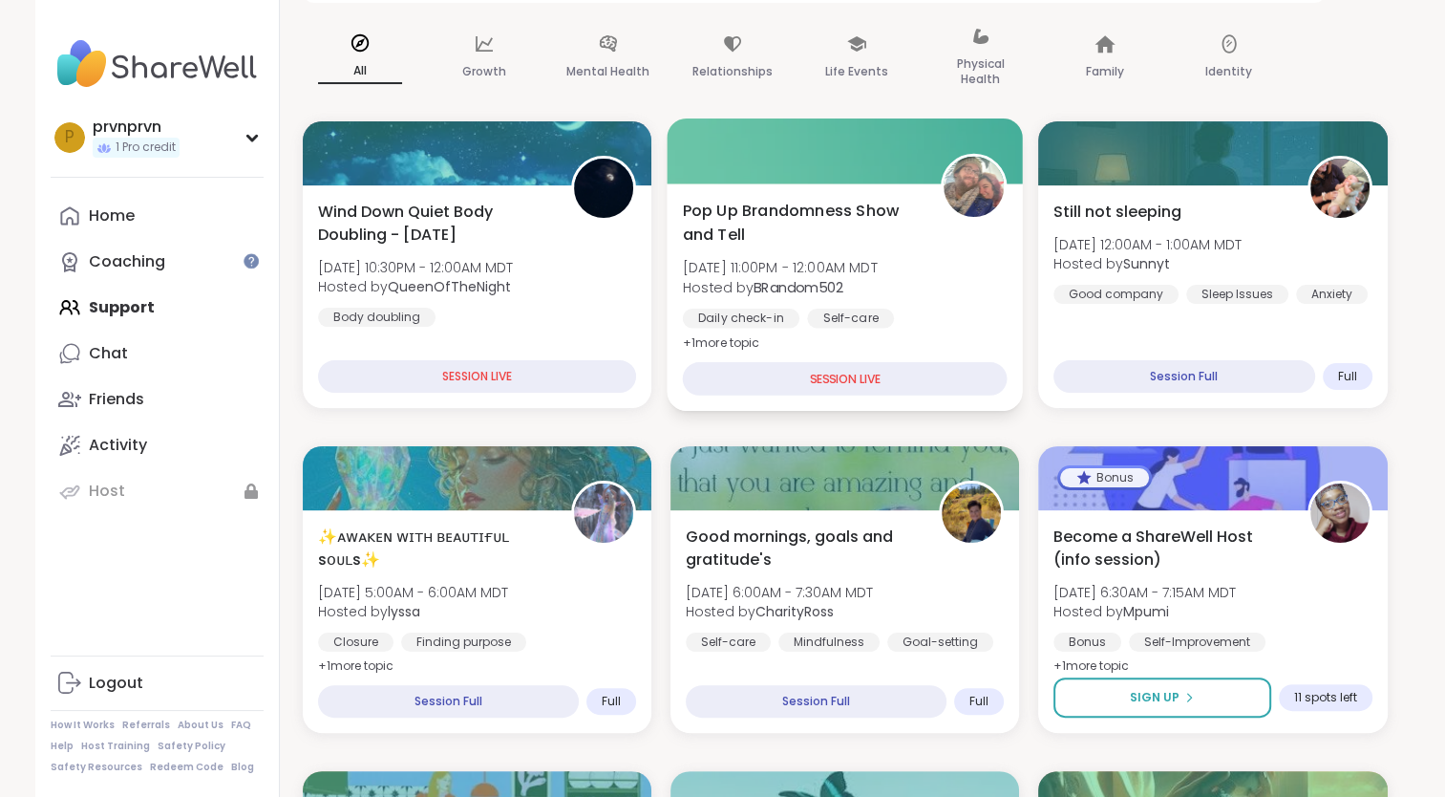
scroll to position [245, 0]
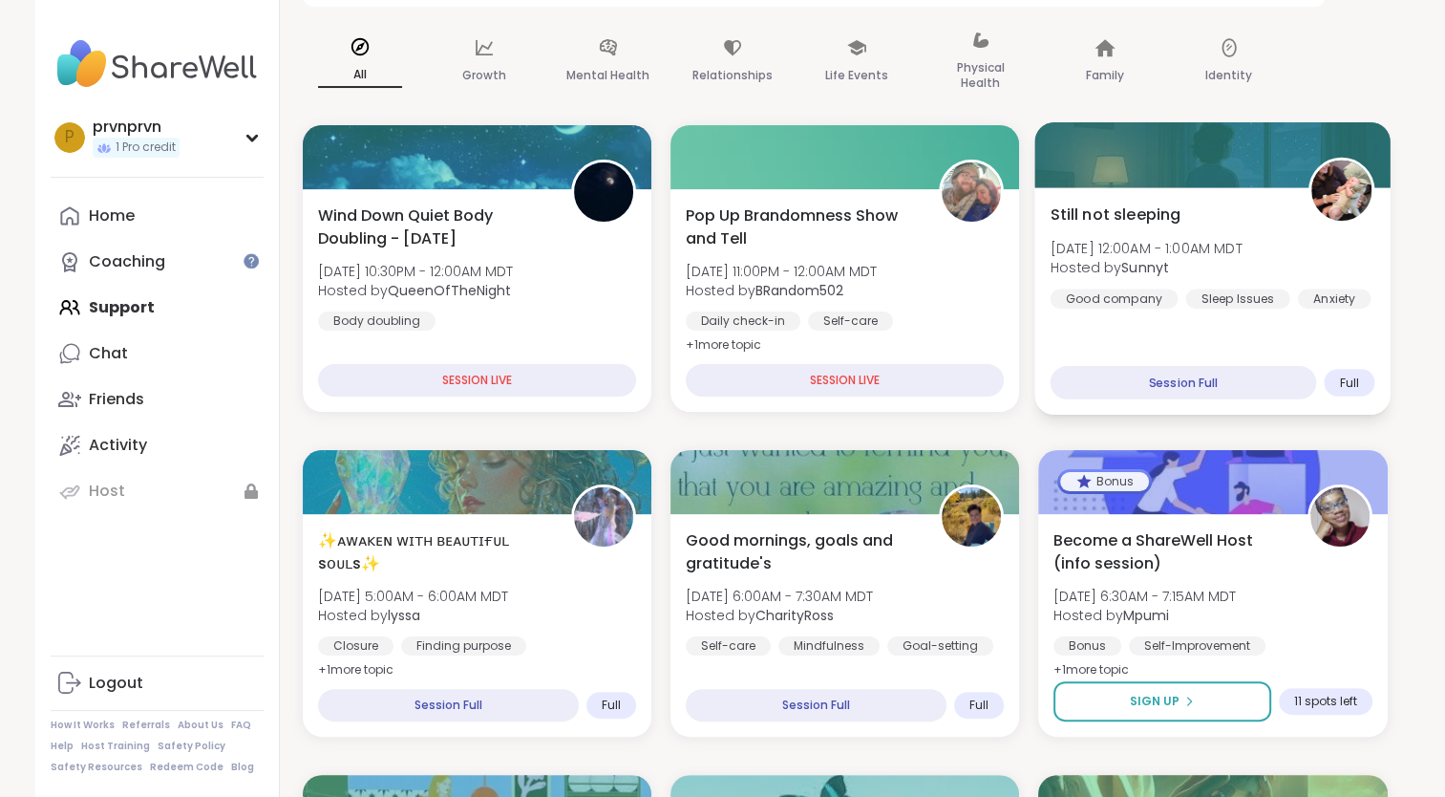
click at [1204, 382] on div "Session Full" at bounding box center [1184, 382] width 266 height 33
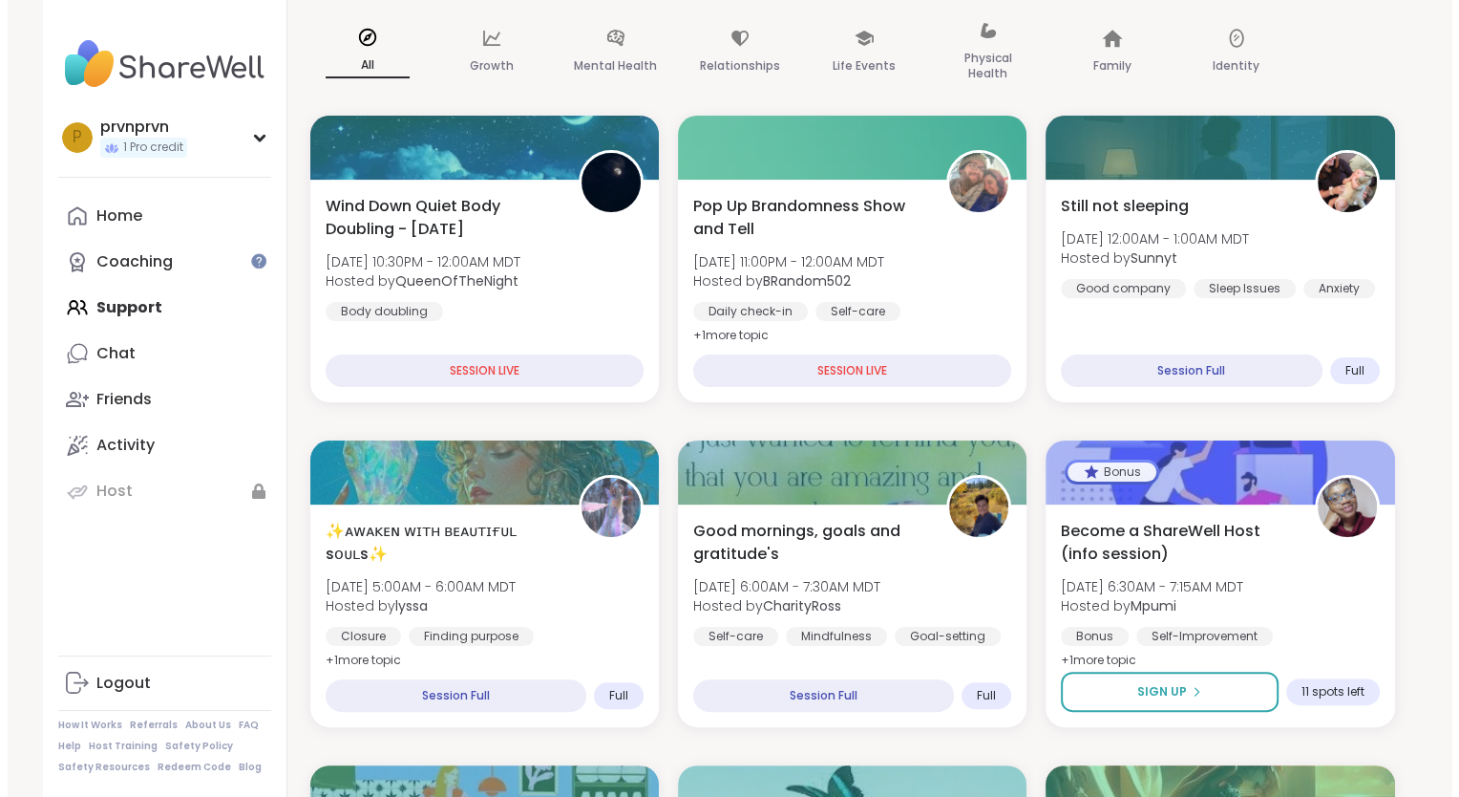
scroll to position [0, 0]
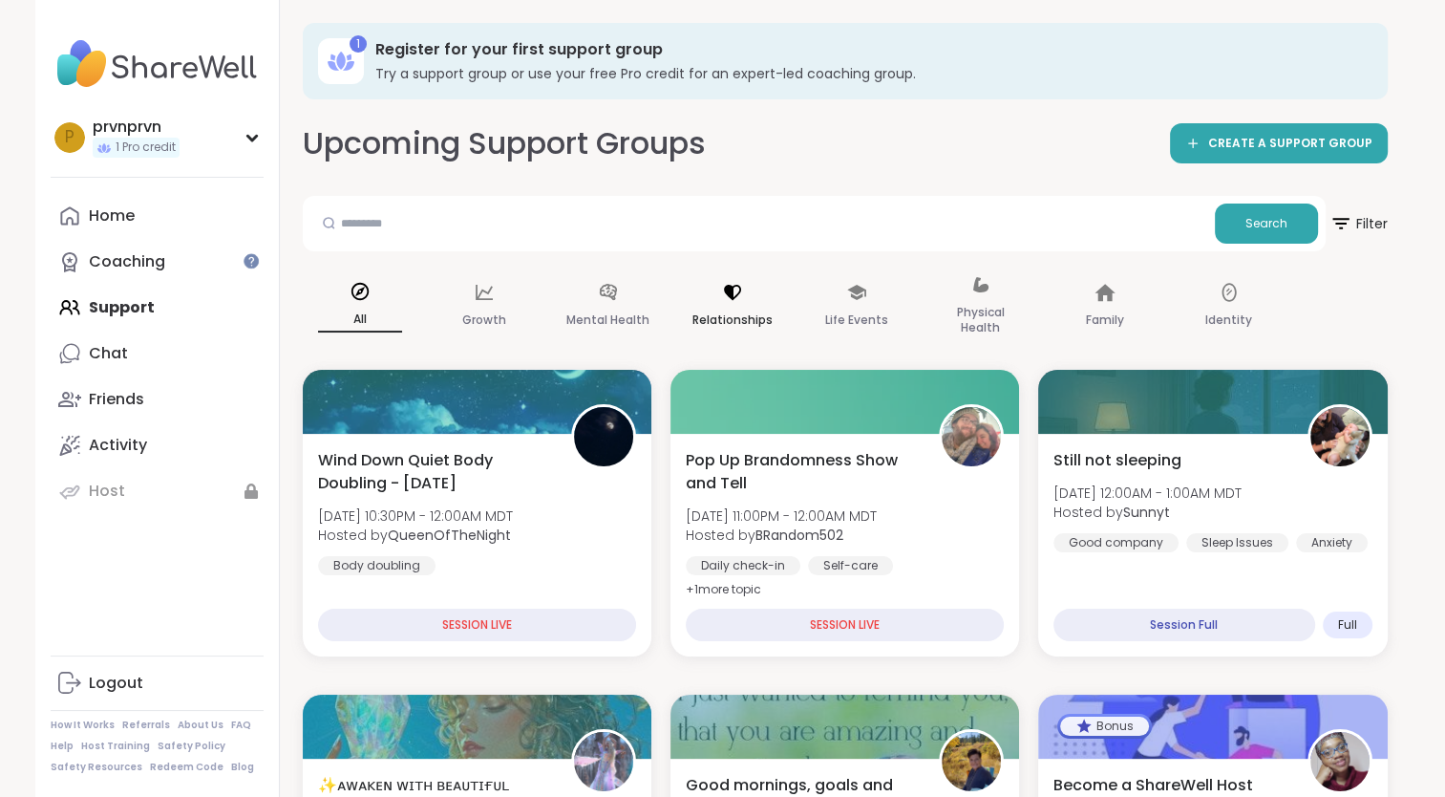
click at [738, 306] on div "Relationships" at bounding box center [732, 307] width 115 height 96
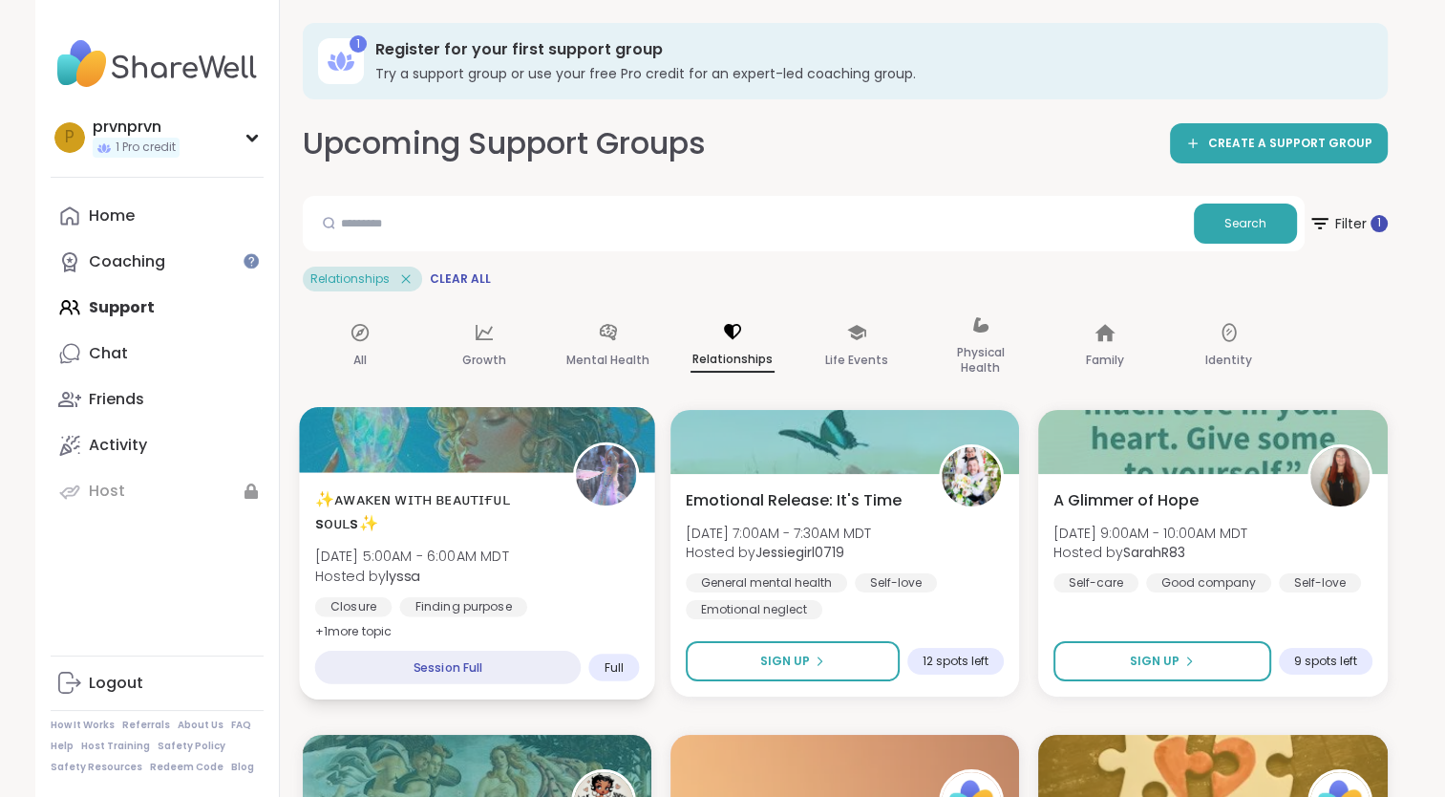
click at [458, 574] on span "Hosted by lyssa" at bounding box center [411, 574] width 194 height 19
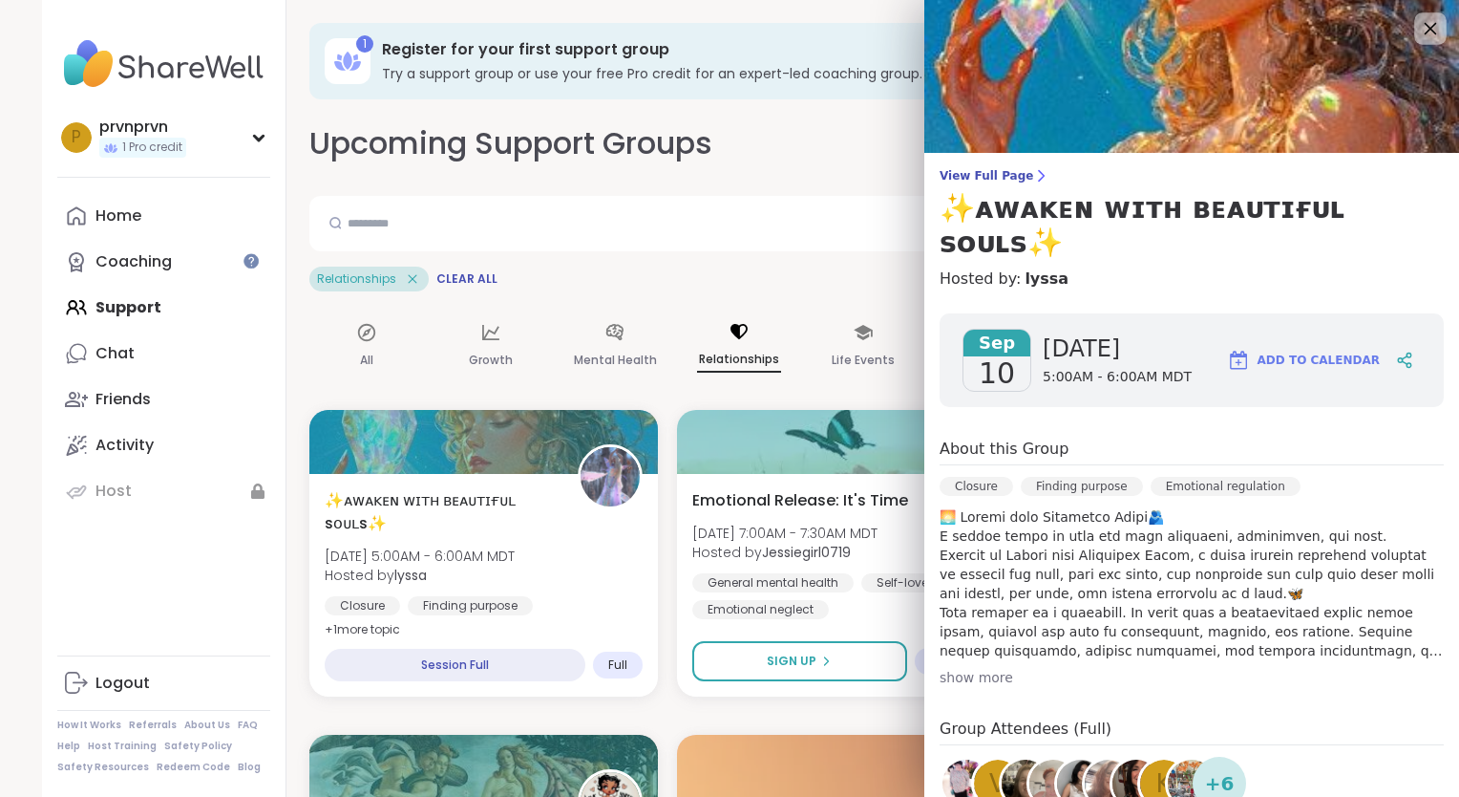
click at [1418, 29] on icon at bounding box center [1430, 28] width 24 height 24
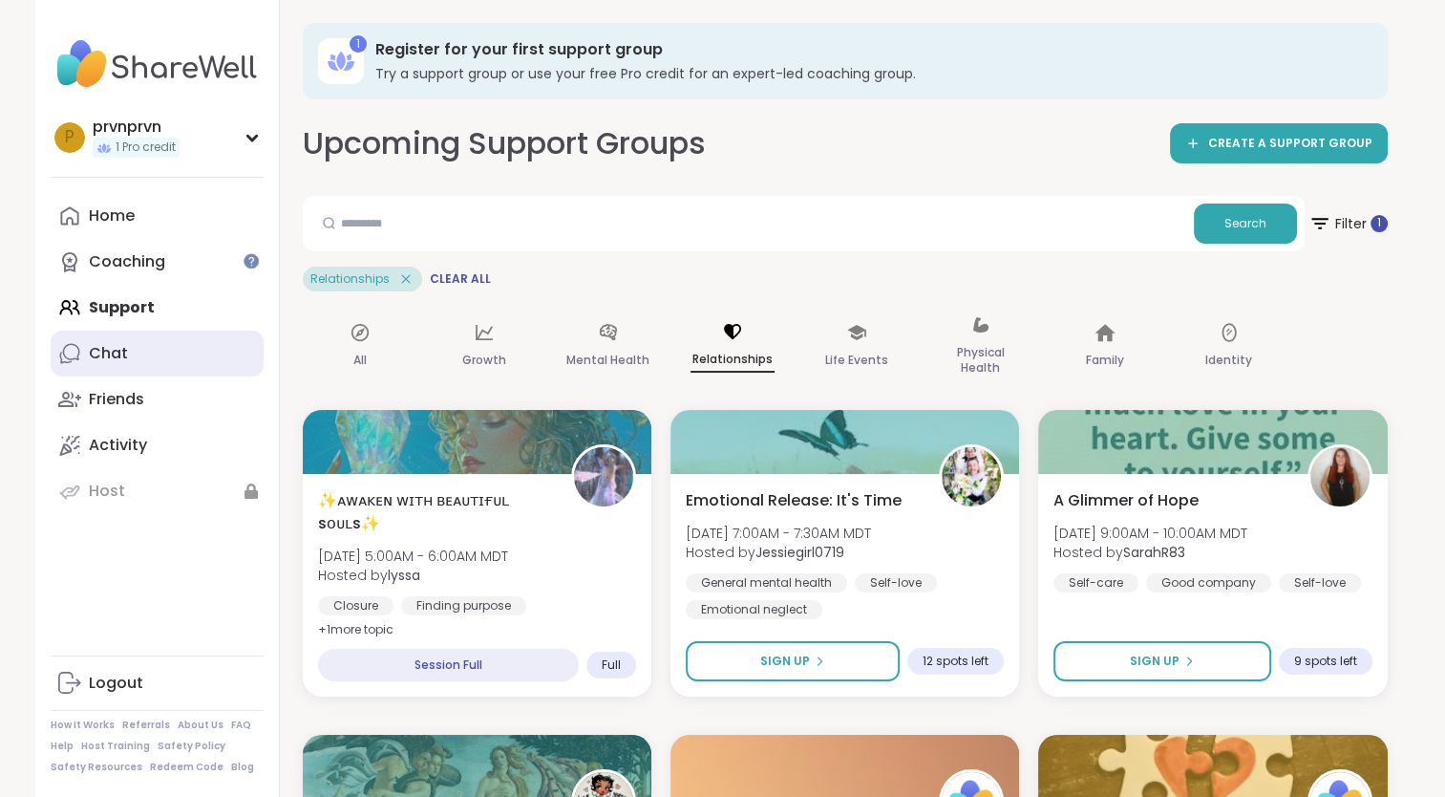
click at [113, 353] on div "Chat" at bounding box center [108, 353] width 39 height 21
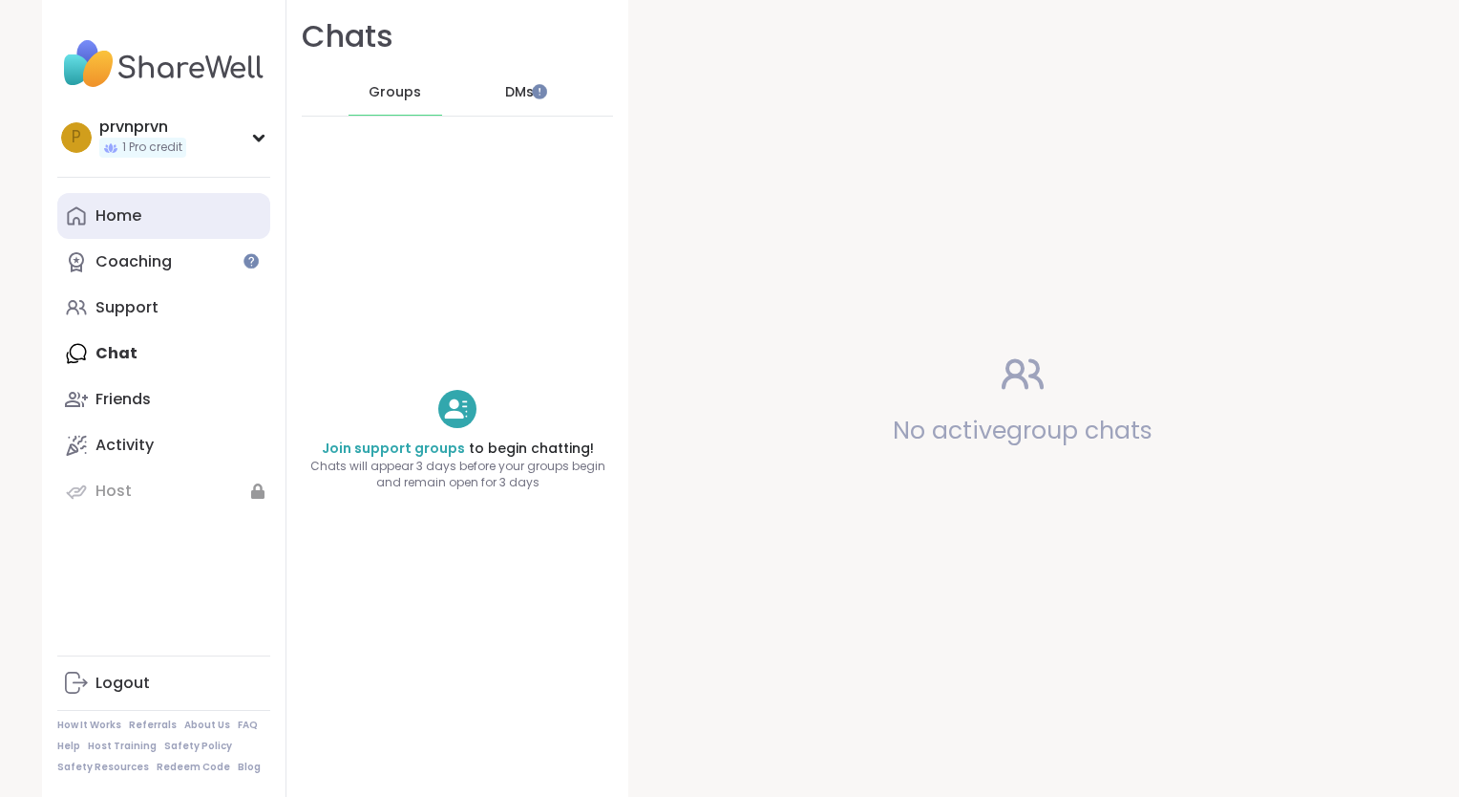
click at [154, 234] on link "Home" at bounding box center [163, 216] width 213 height 46
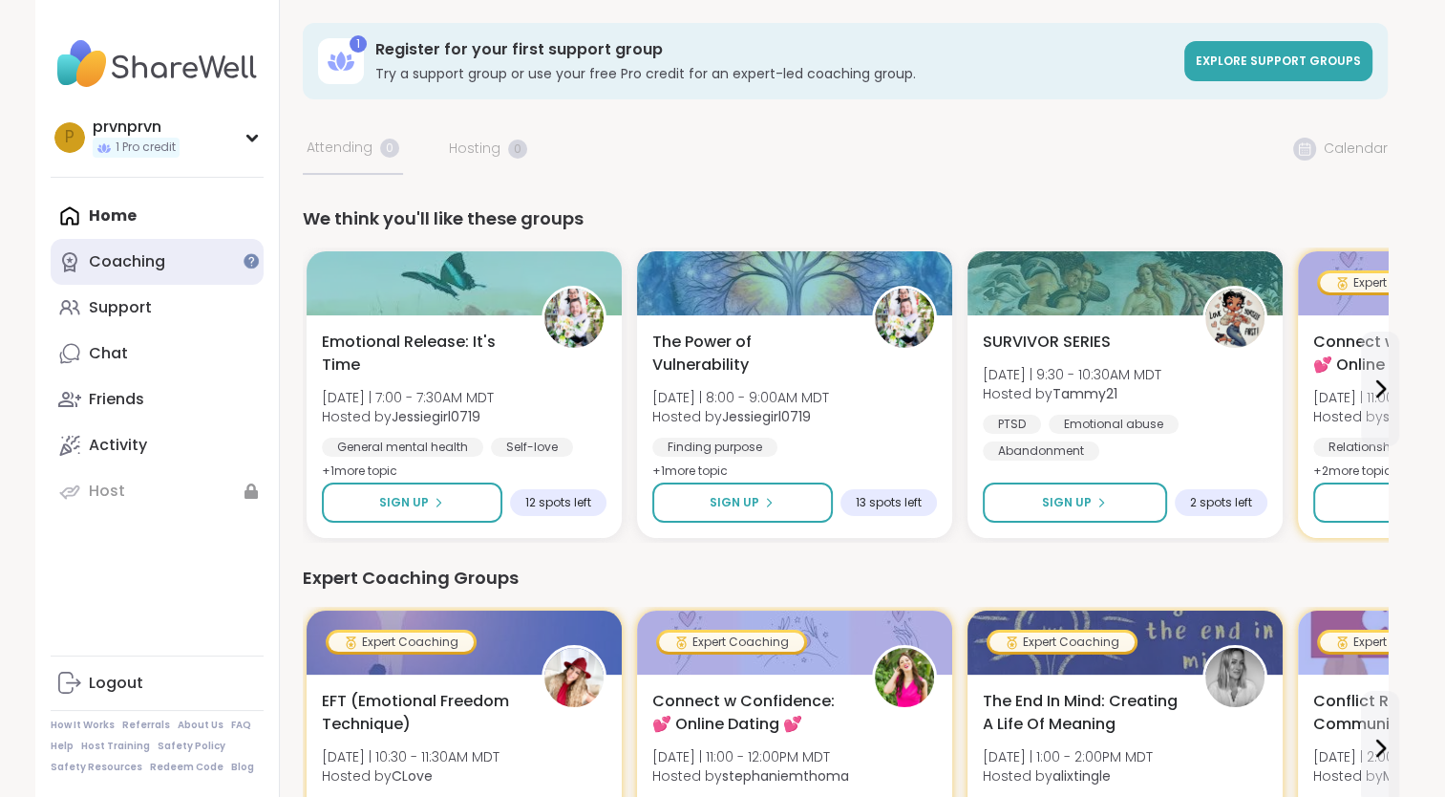
click at [157, 257] on div "Coaching" at bounding box center [127, 261] width 76 height 21
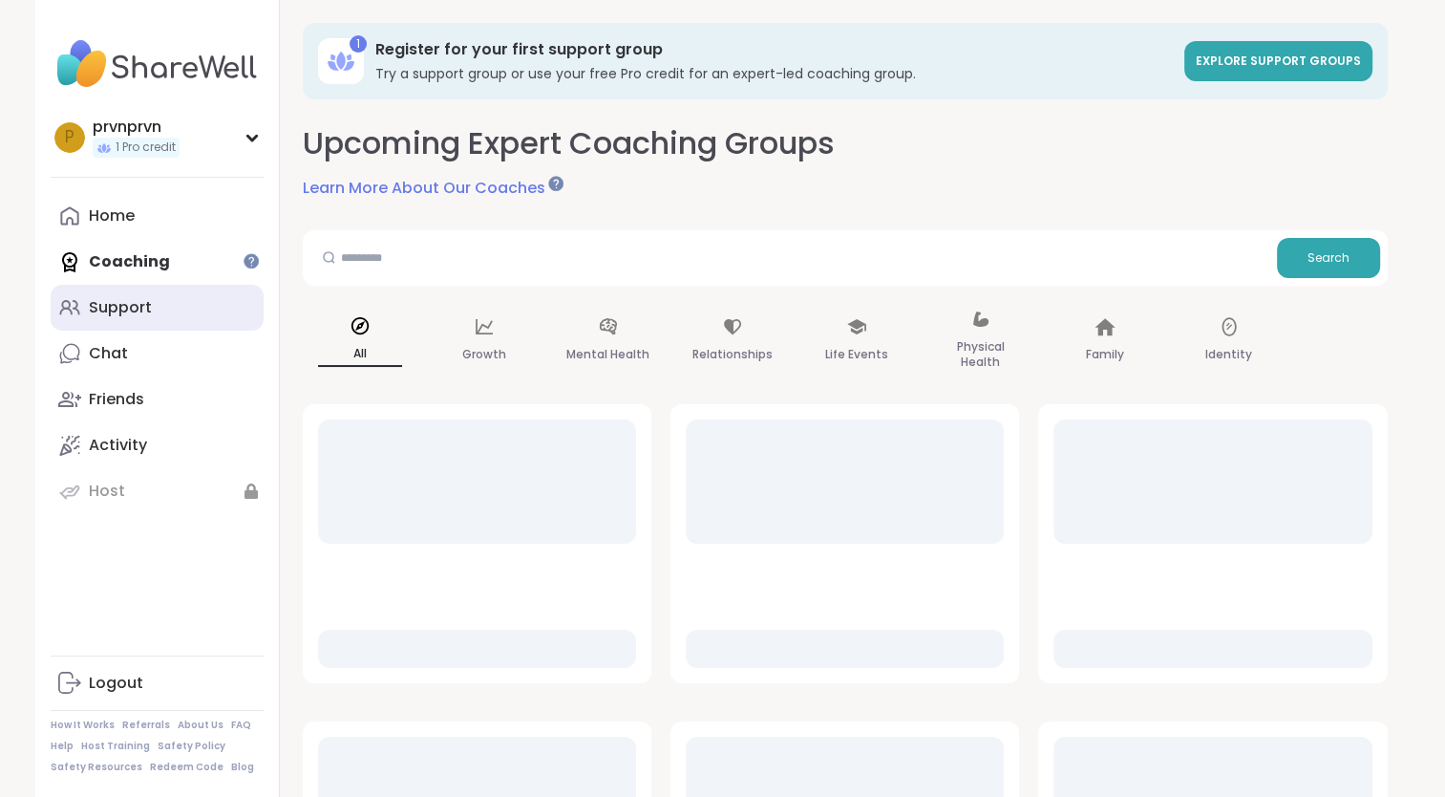
click at [183, 305] on link "Support" at bounding box center [157, 308] width 213 height 46
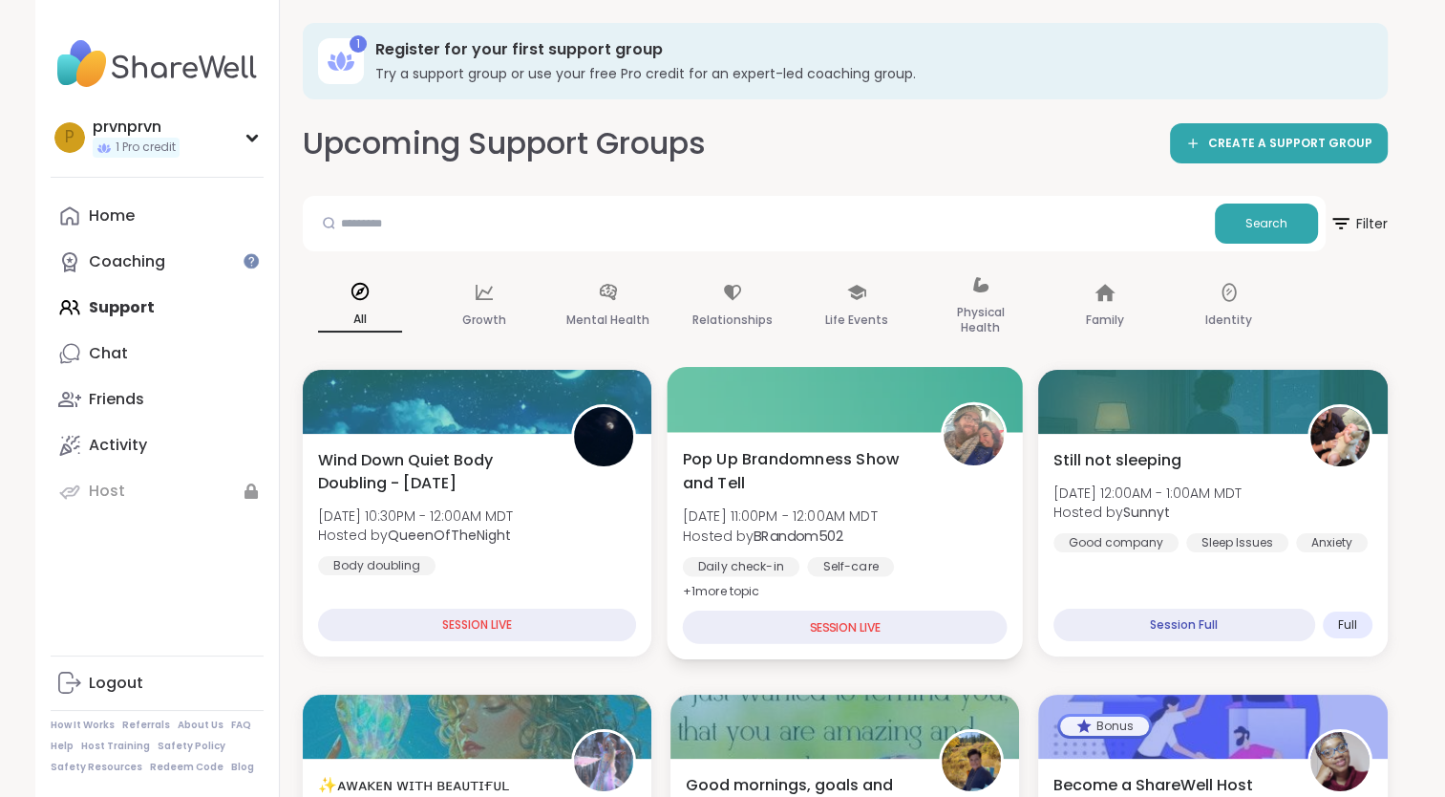
click at [866, 514] on span "Tue, Sep 09 | 11:00PM - 12:00AM MDT" at bounding box center [779, 515] width 195 height 19
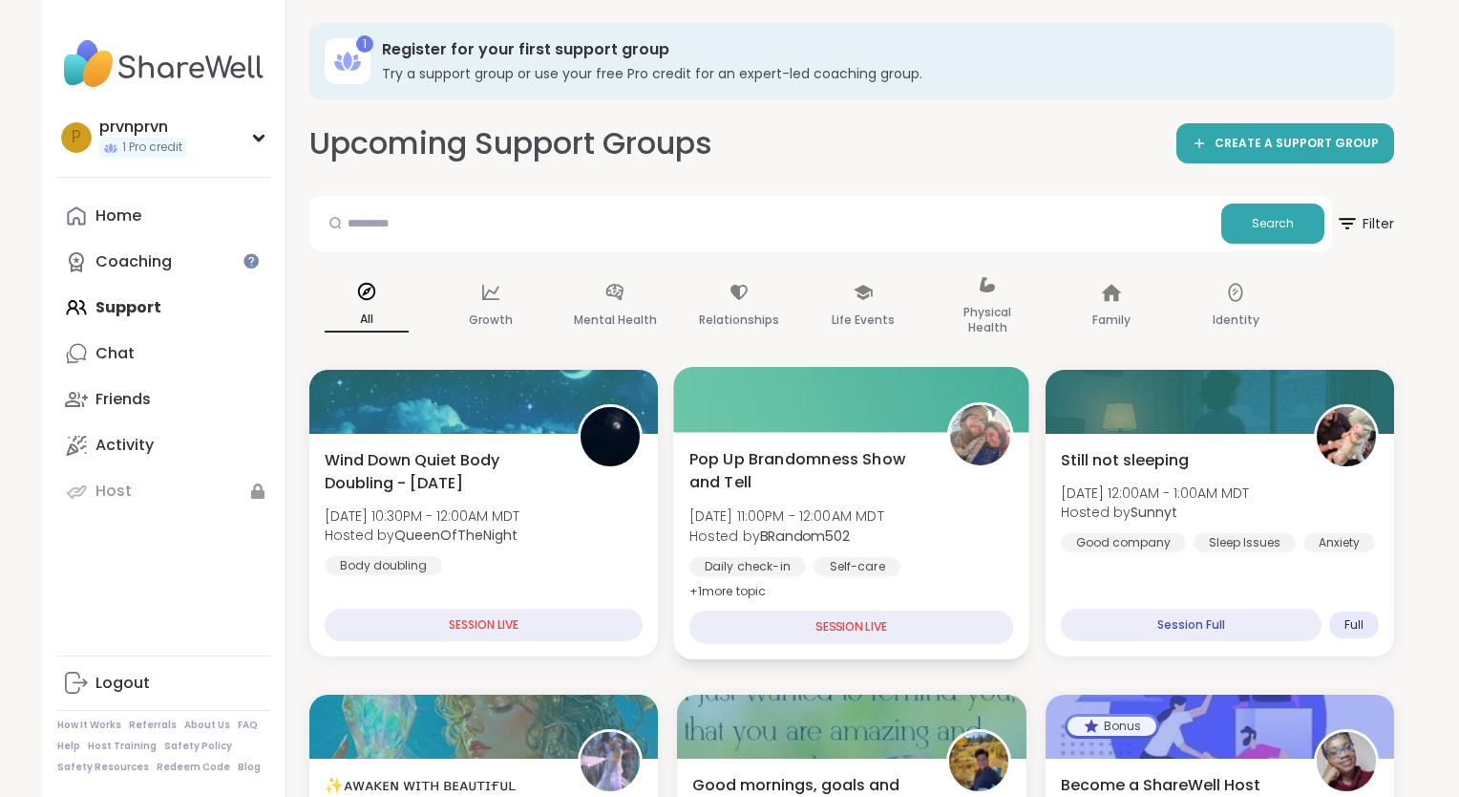
click at [795, 535] on b "BRandom502" at bounding box center [805, 534] width 90 height 19
click at [844, 622] on div "SESSION LIVE" at bounding box center [852, 626] width 325 height 33
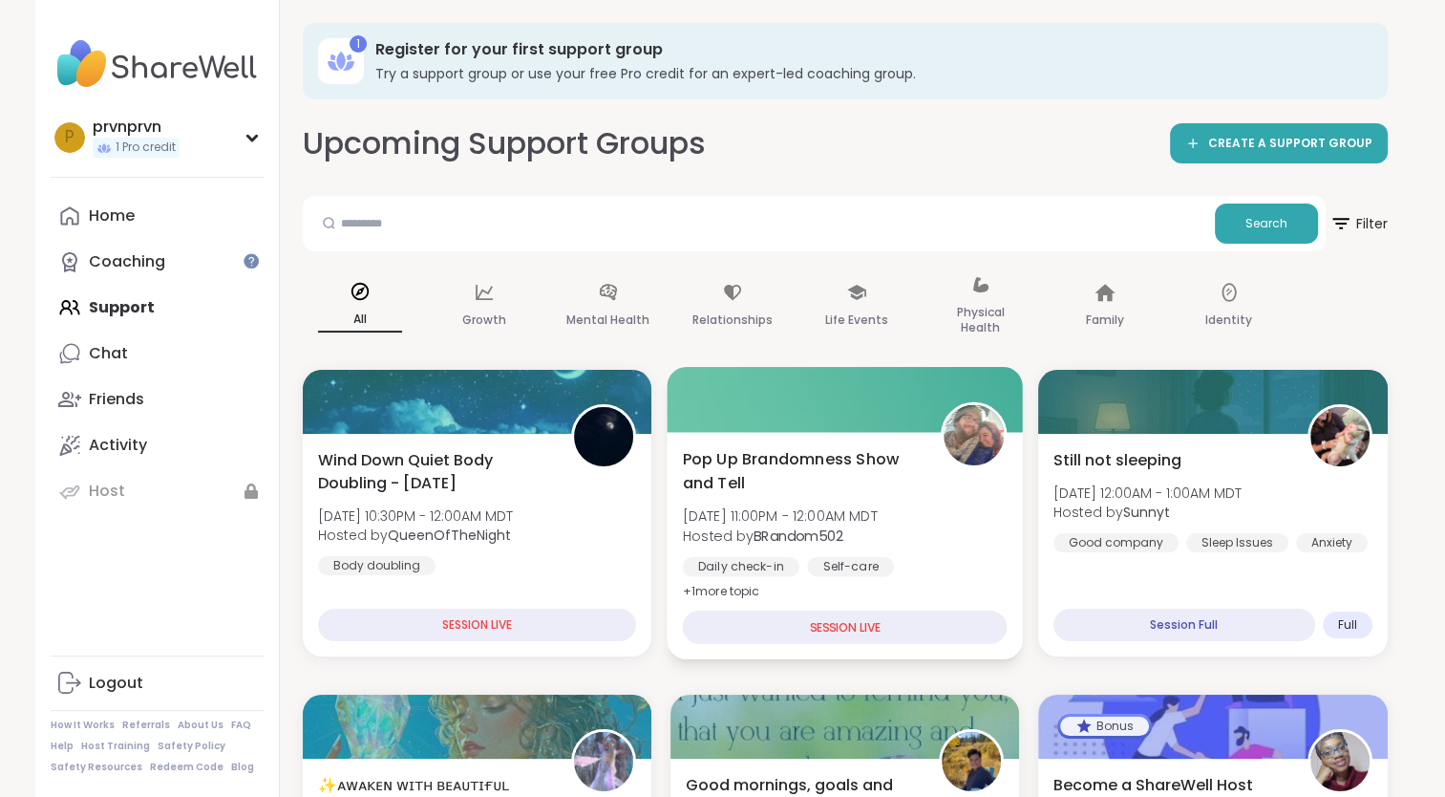
click at [821, 518] on span "Tue, Sep 09 | 11:00PM - 12:00AM MDT" at bounding box center [779, 515] width 195 height 19
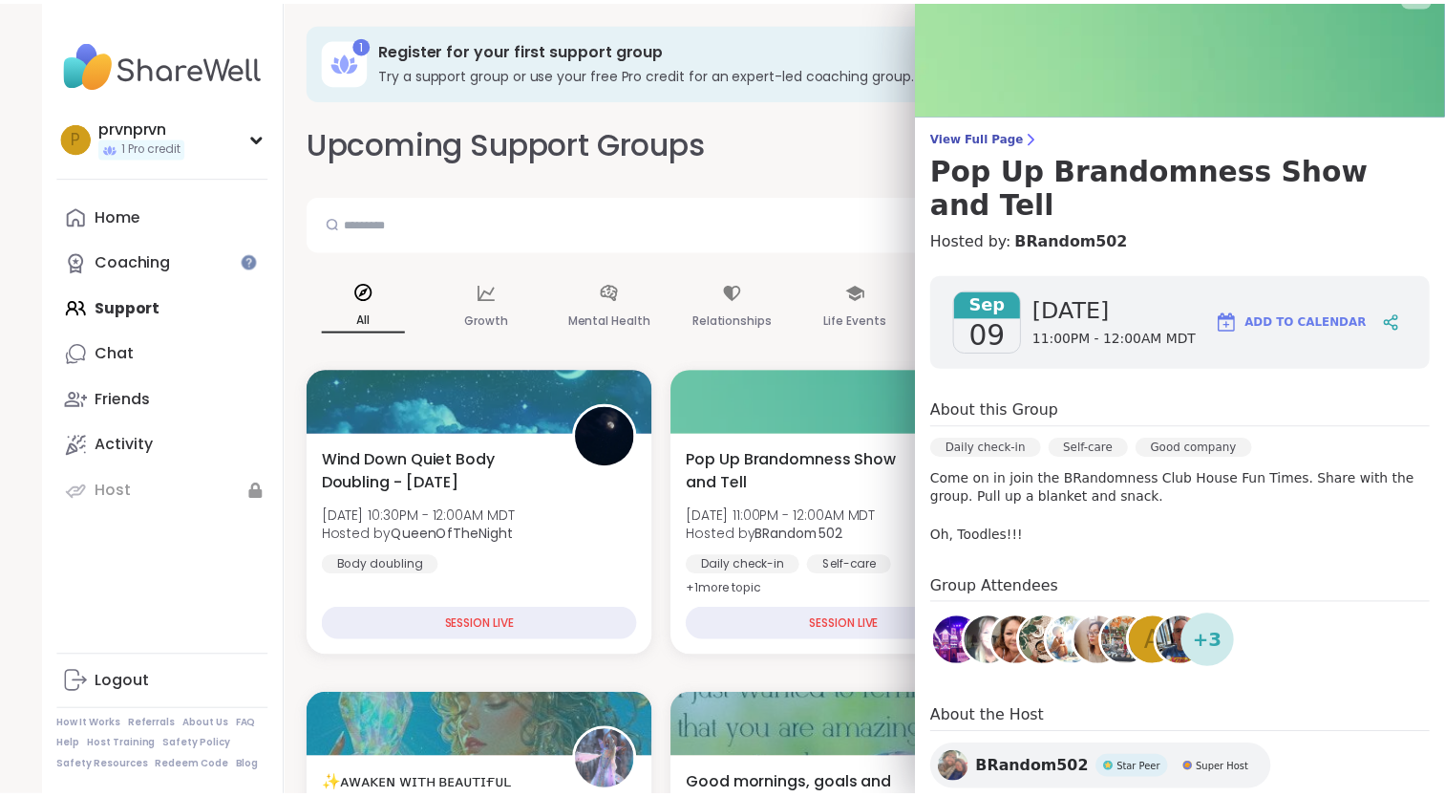
scroll to position [36, 0]
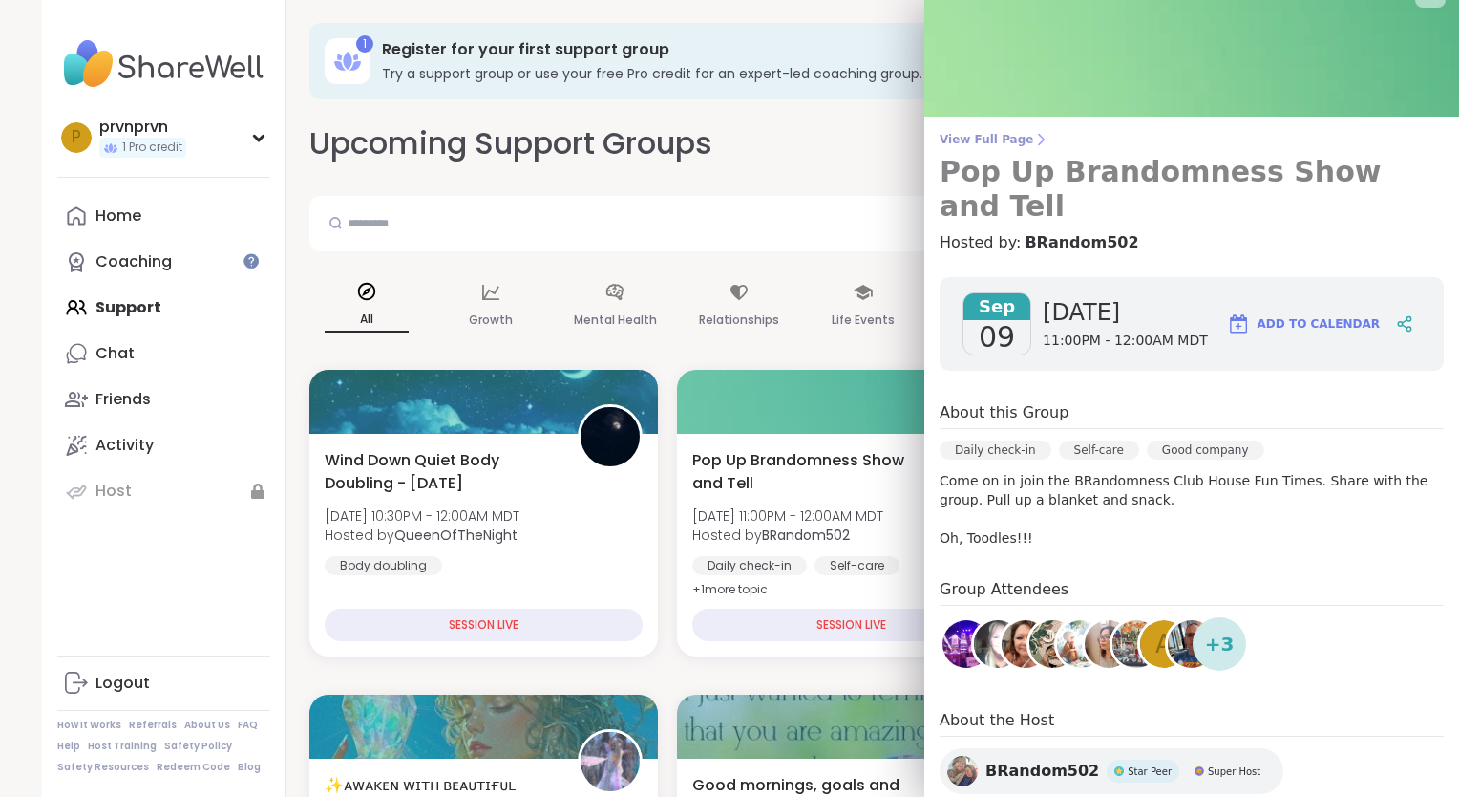
click at [952, 140] on span "View Full Page" at bounding box center [1192, 139] width 504 height 15
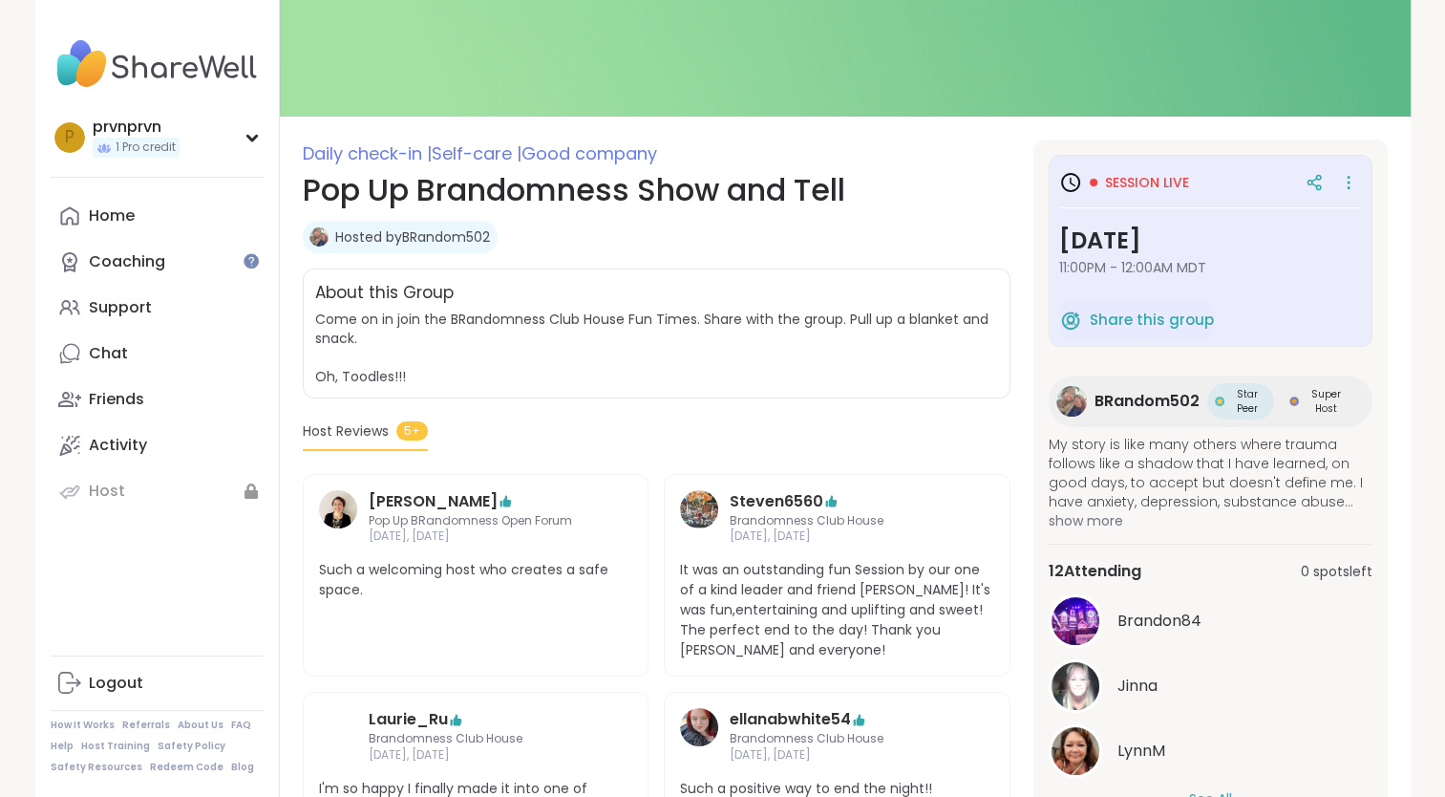
scroll to position [164, 0]
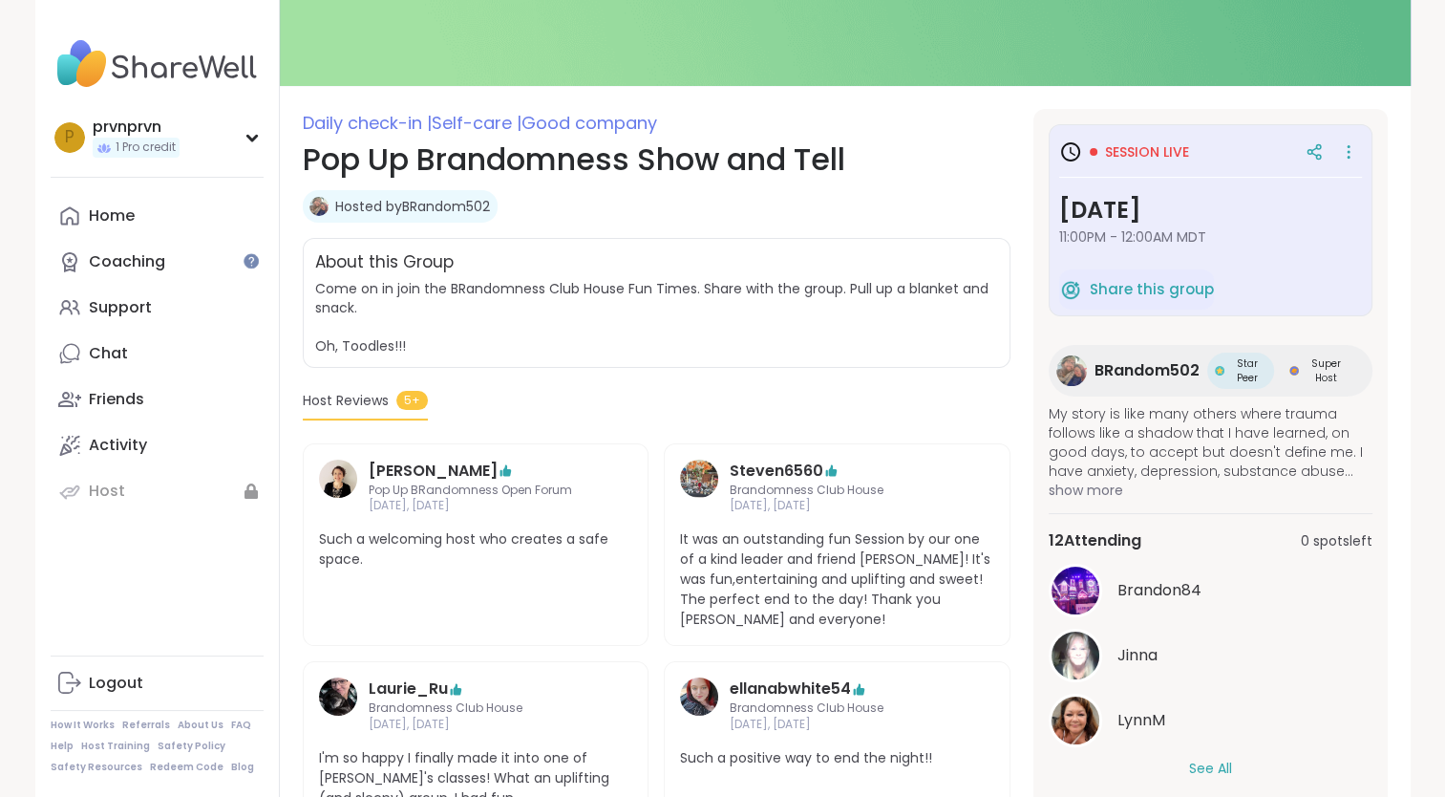
click at [1145, 154] on span "Session live" at bounding box center [1147, 151] width 84 height 19
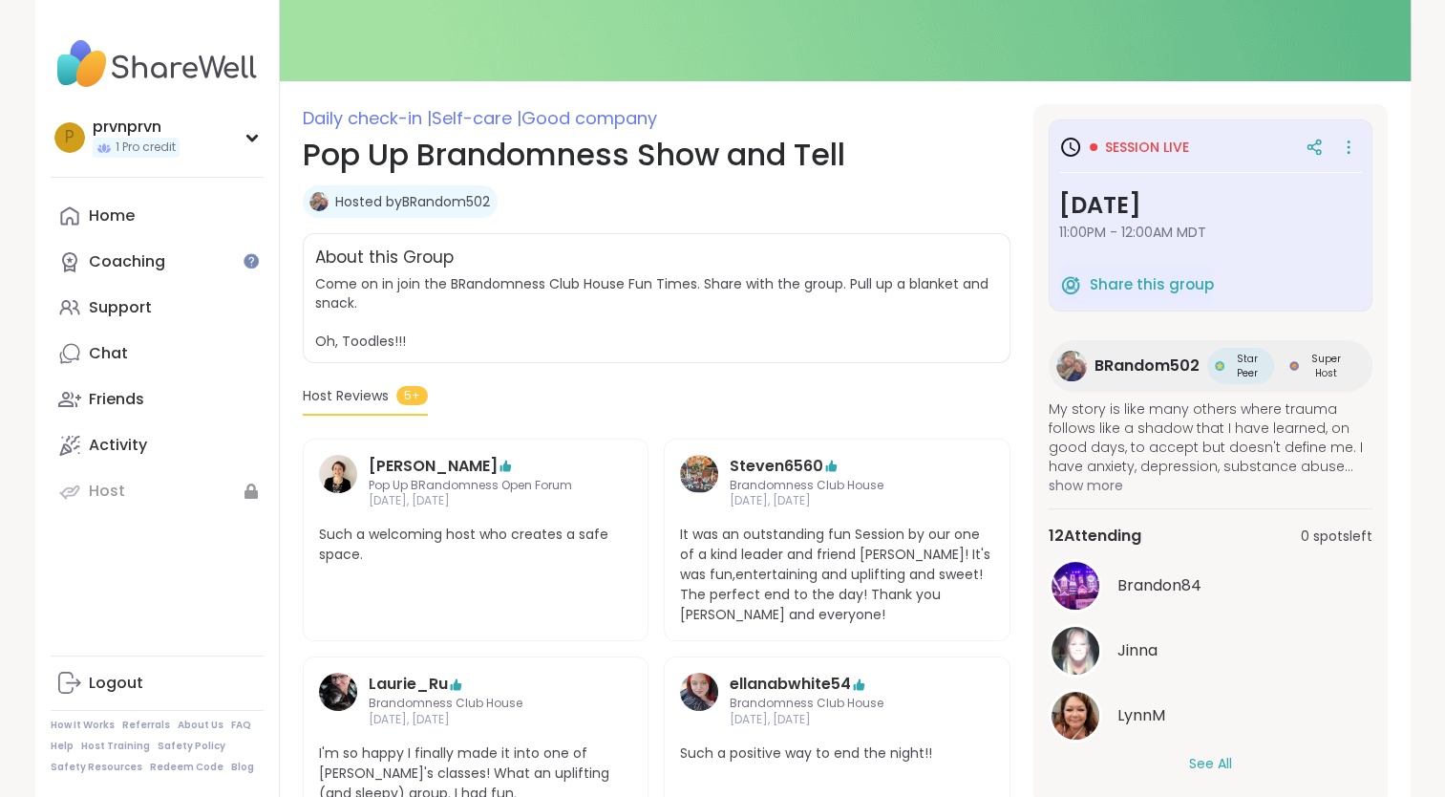
scroll to position [0, 0]
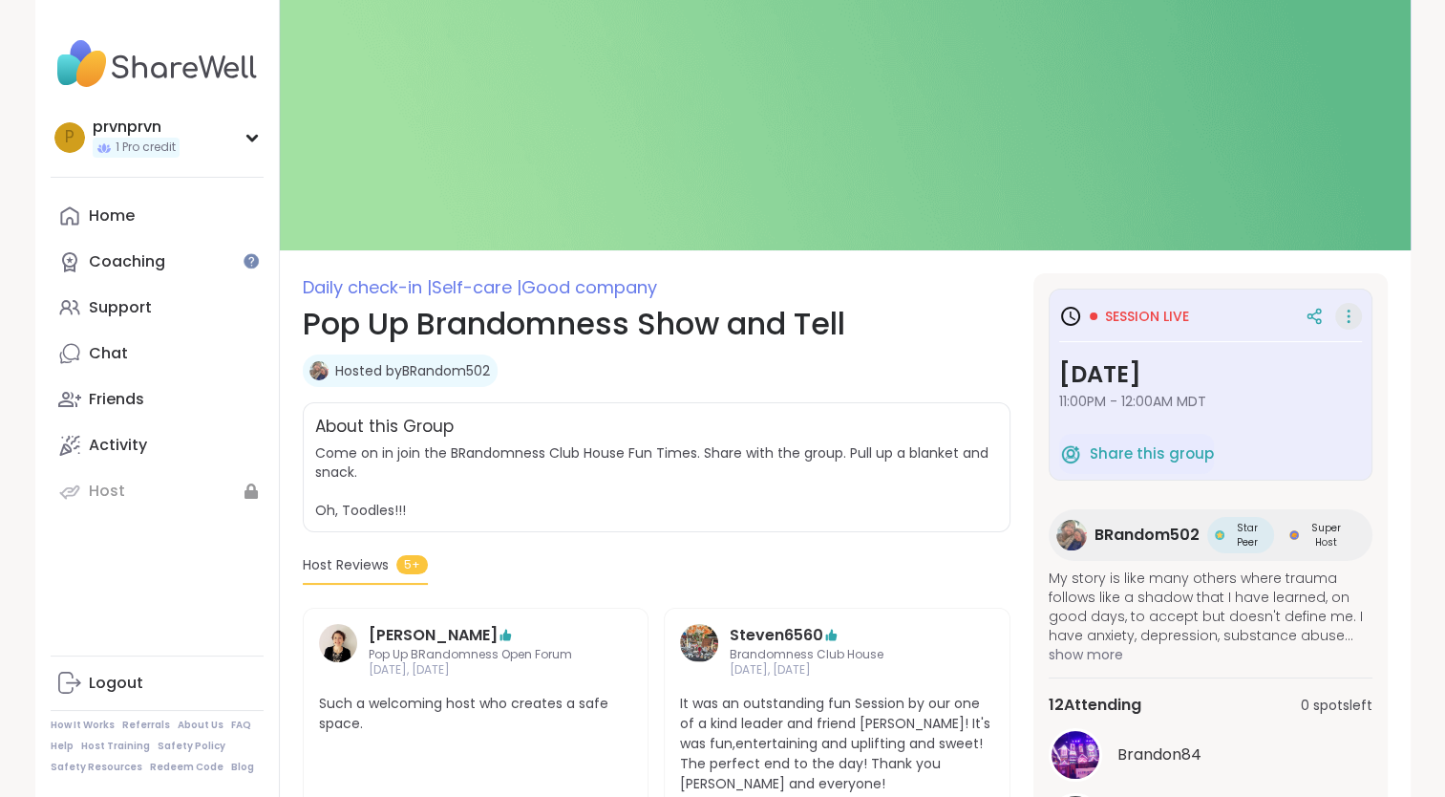
click at [1345, 317] on icon at bounding box center [1348, 316] width 19 height 27
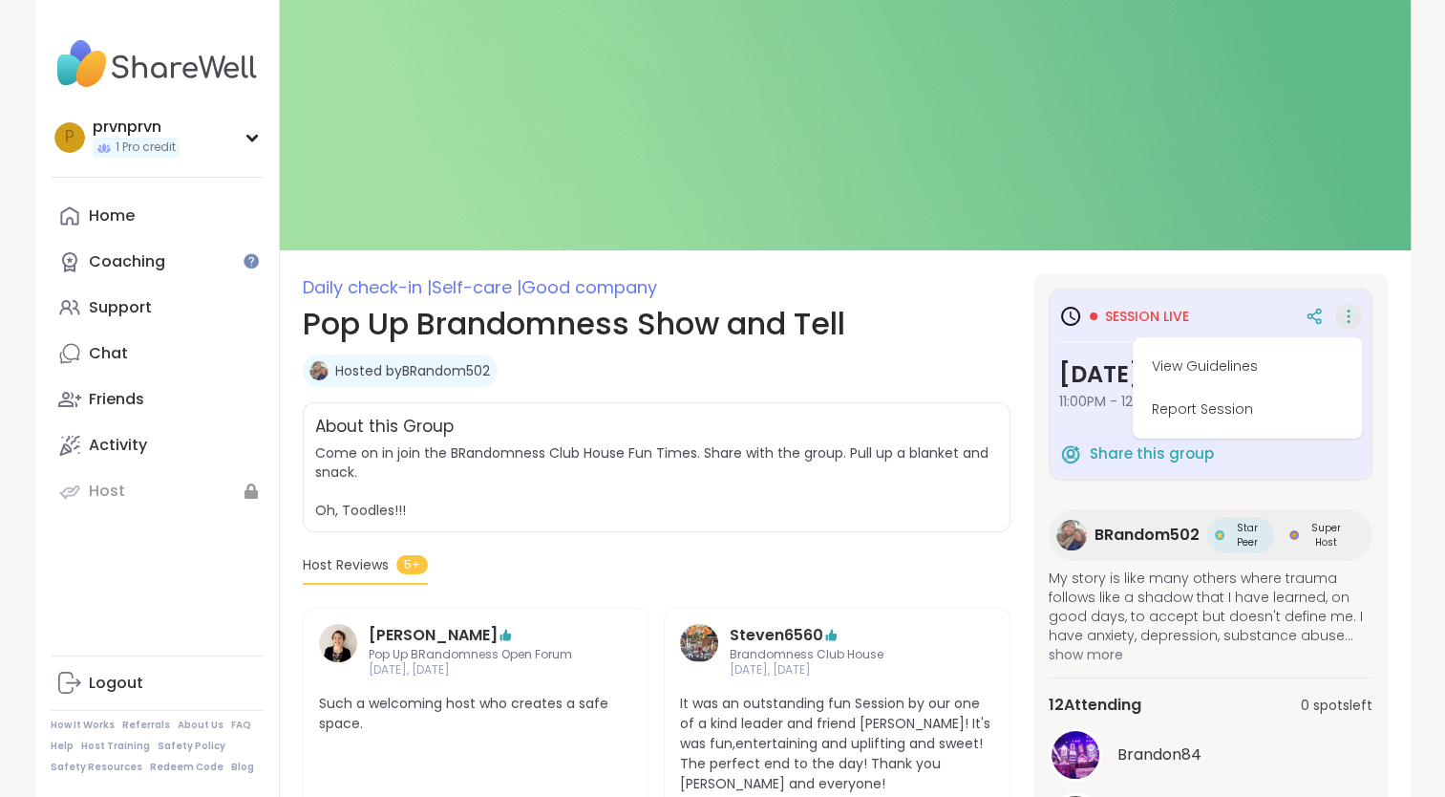
click at [1077, 350] on div "Session live View Guidelines Report Session Tuesday, Sep 09 11:00PM - 12:00AM M…" at bounding box center [1210, 362] width 303 height 127
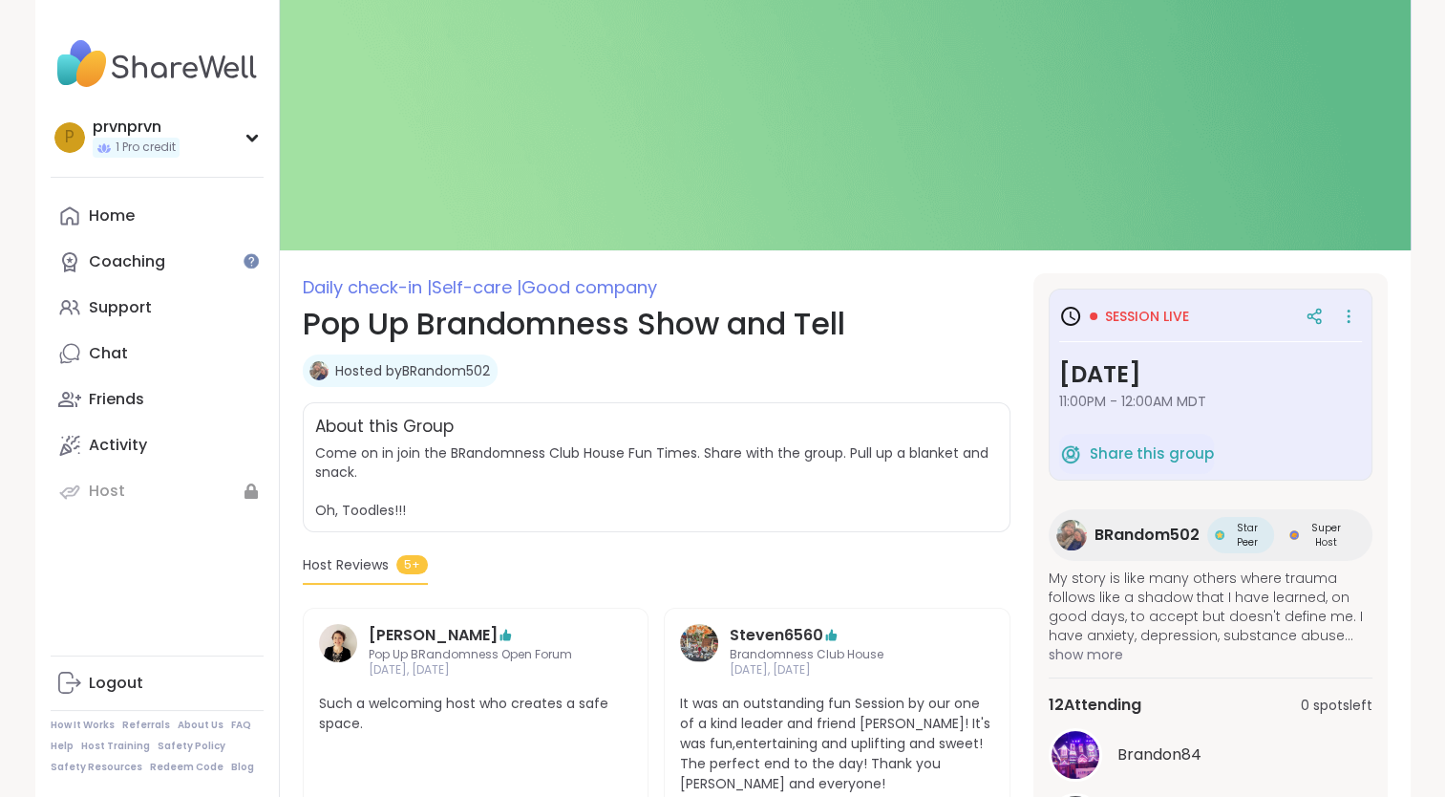
click at [676, 181] on img at bounding box center [845, 125] width 1131 height 250
click at [378, 430] on h2 "About this Group" at bounding box center [384, 427] width 138 height 25
click at [405, 373] on link "Hosted by BRandom502" at bounding box center [412, 370] width 155 height 19
click at [113, 315] on div "Support" at bounding box center [120, 307] width 63 height 21
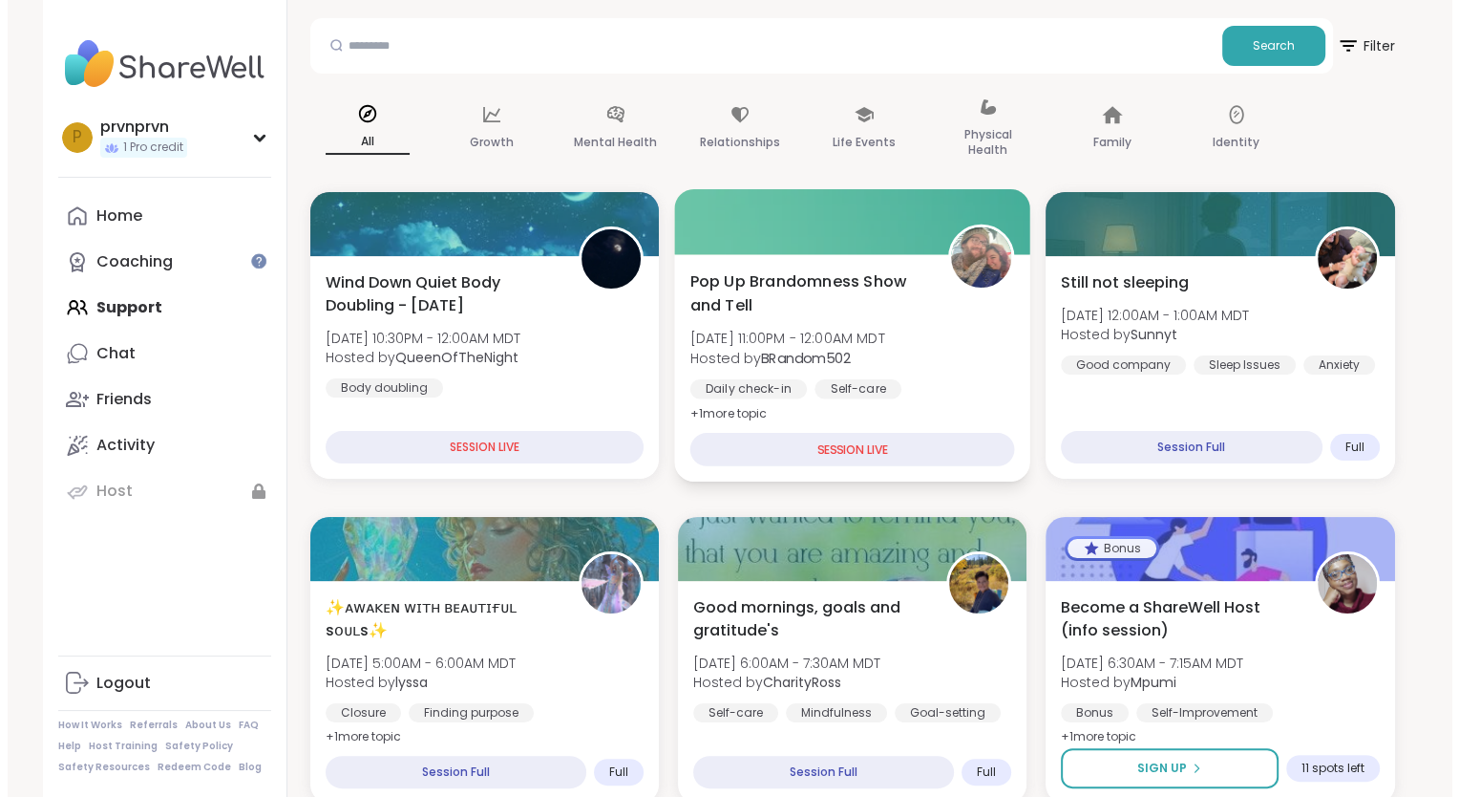
scroll to position [176, 0]
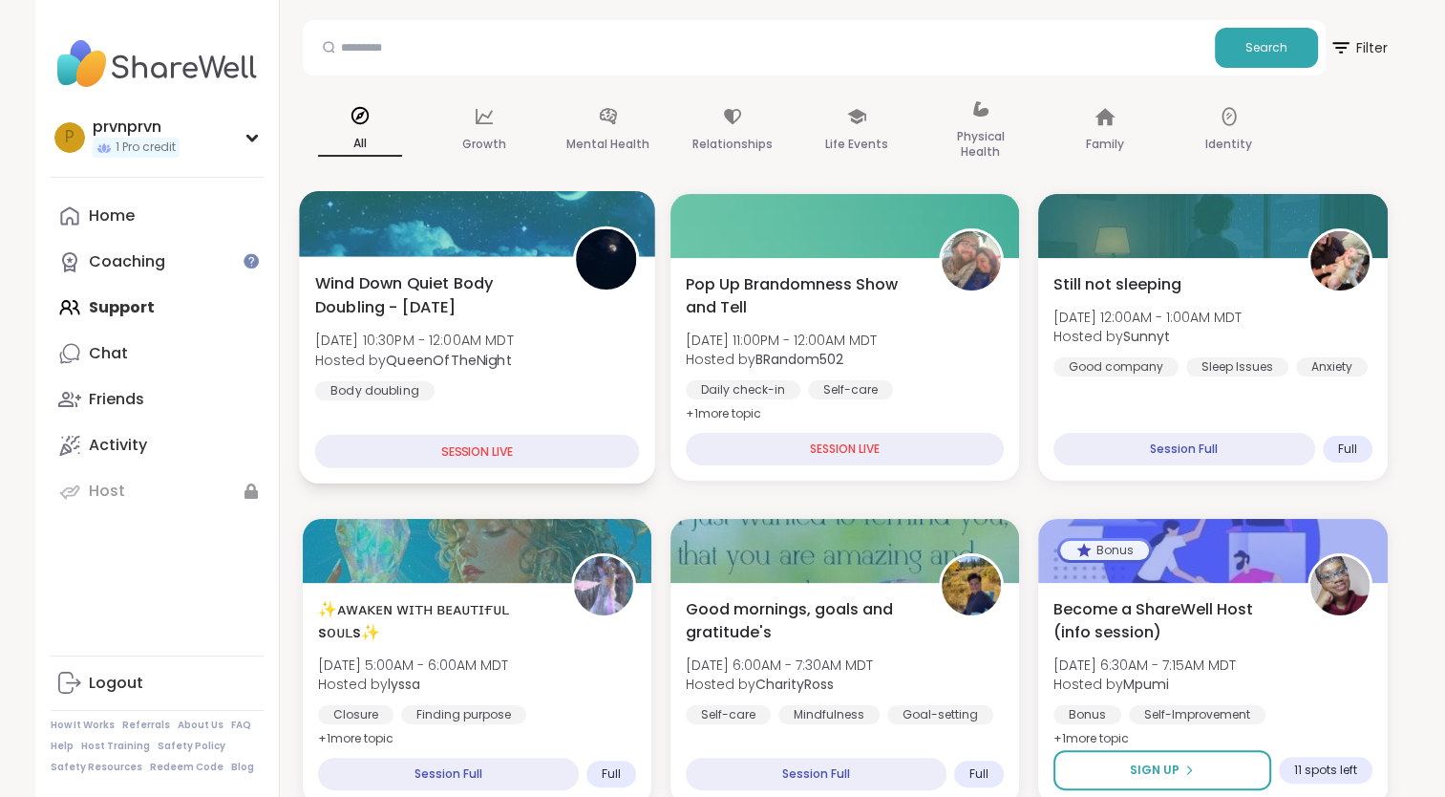
click at [509, 399] on div "Wind Down Quiet Body Doubling - Tuesday Tue, Sep 09 | 10:30PM - 12:00AM MDT Hos…" at bounding box center [477, 369] width 356 height 227
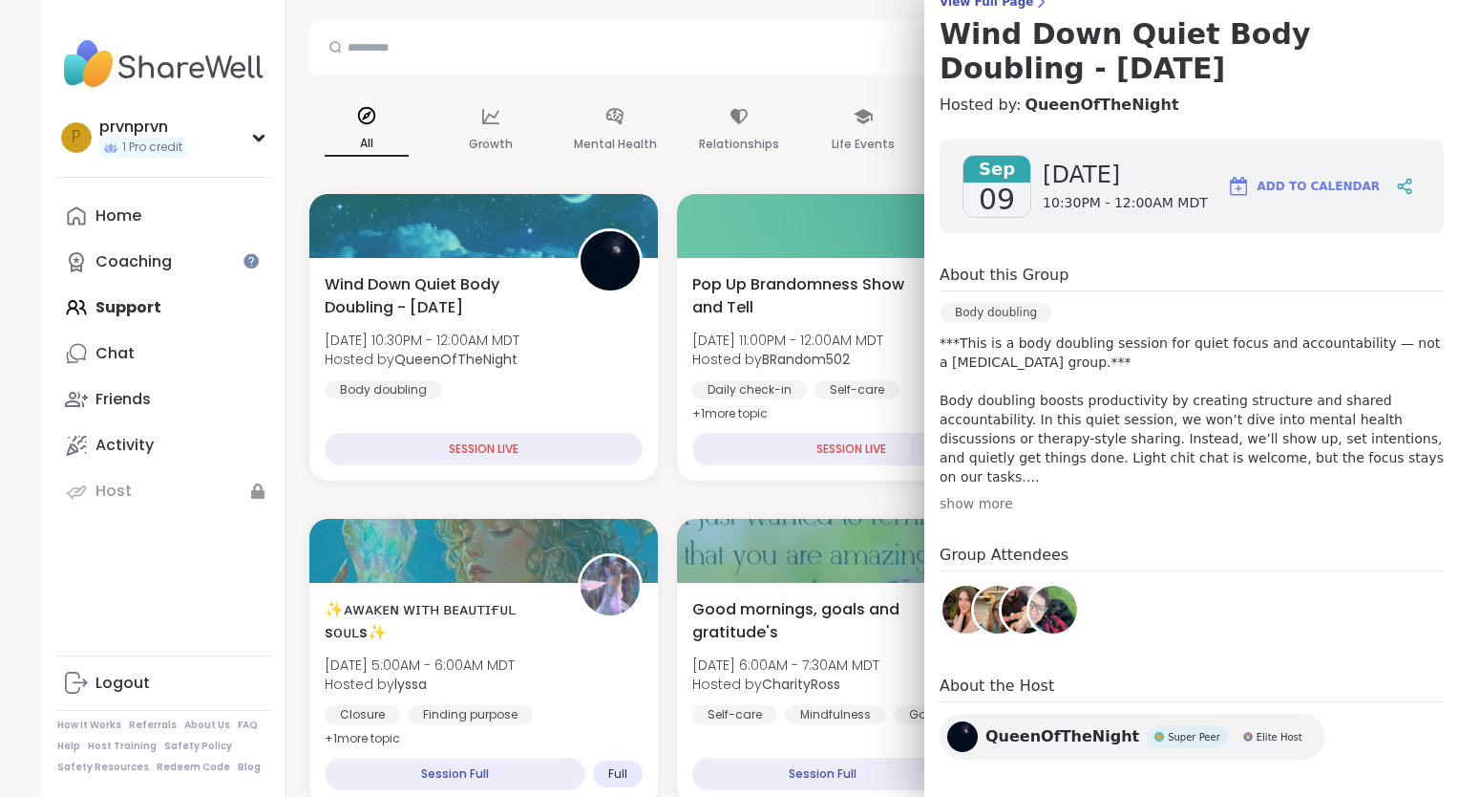
scroll to position [188, 0]
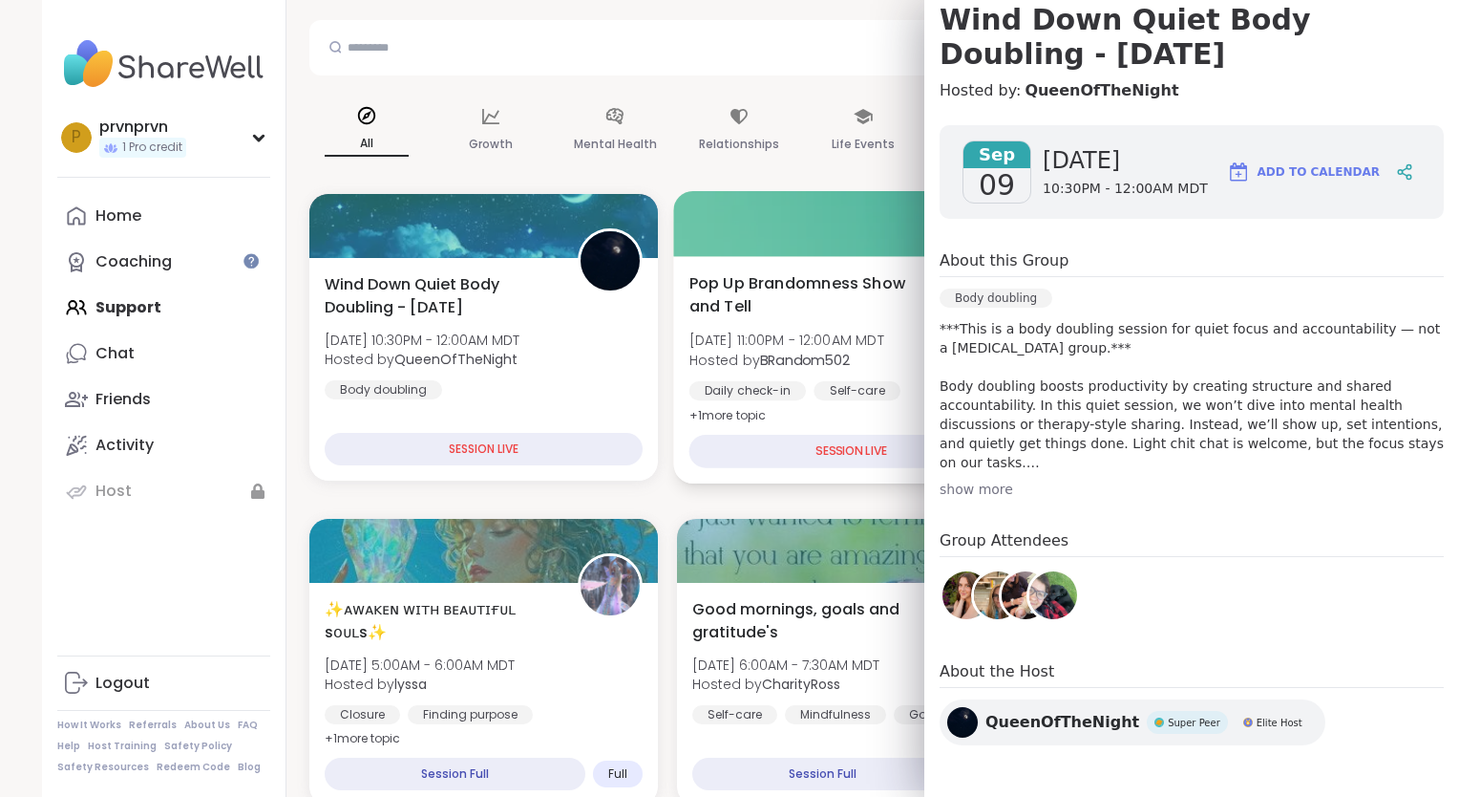
click at [739, 354] on span "Hosted by BRandom502" at bounding box center [787, 359] width 195 height 19
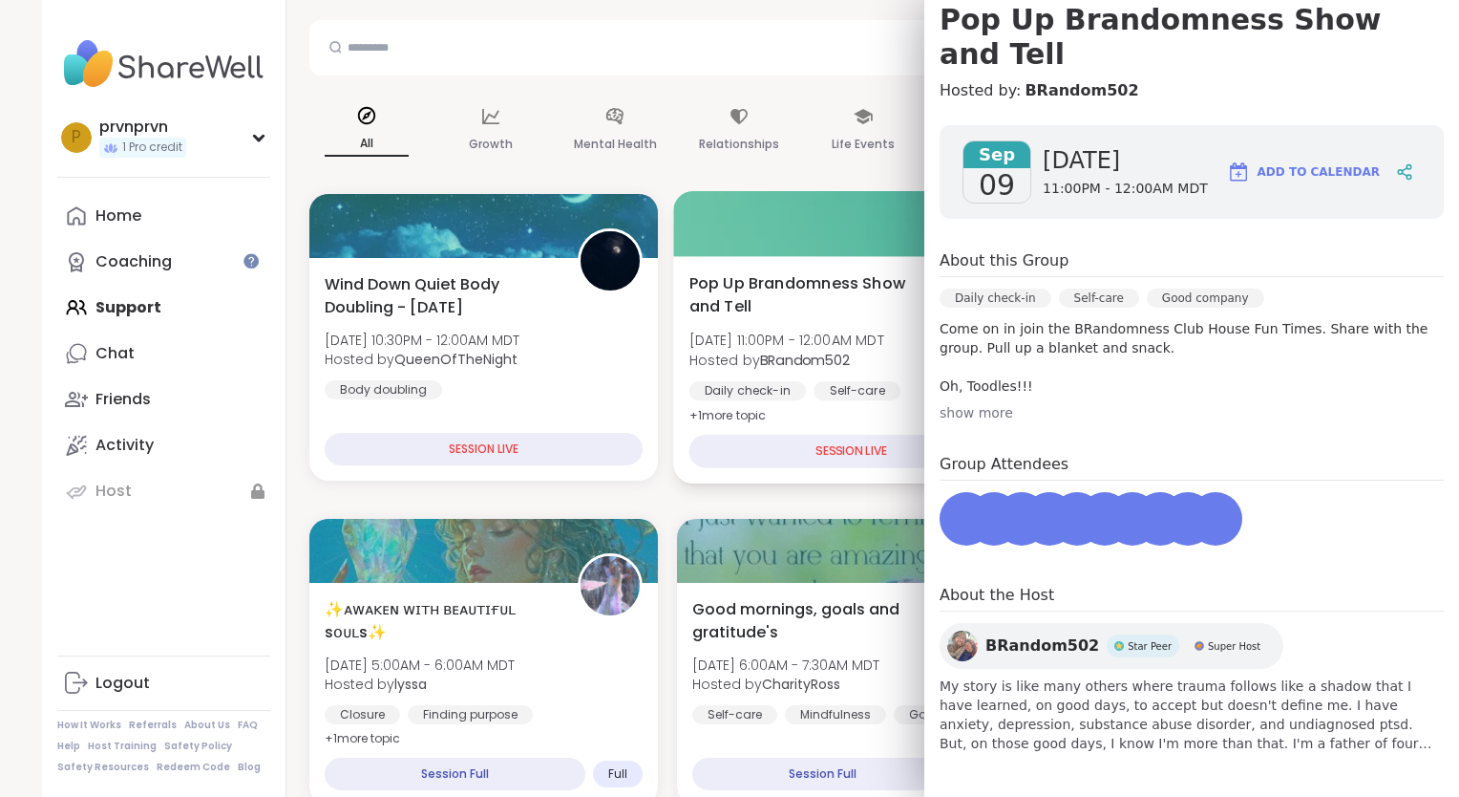
scroll to position [154, 0]
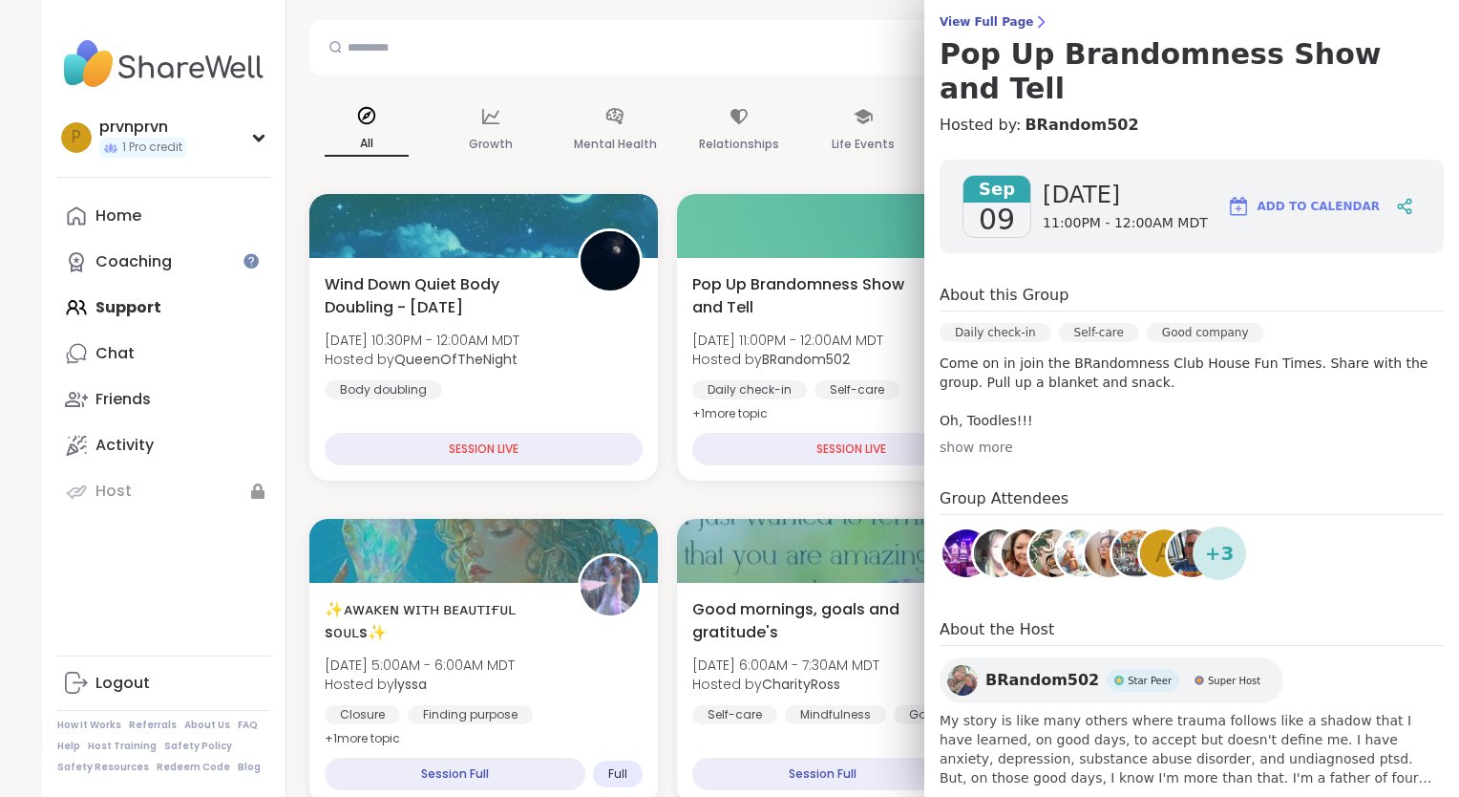
drag, startPoint x: 1054, startPoint y: 541, endPoint x: 1116, endPoint y: 580, distance: 72.6
drag, startPoint x: 1116, startPoint y: 580, endPoint x: 1045, endPoint y: 571, distance: 71.2
click at [1045, 571] on div "Sep 09 Tuesday 11:00PM - 12:00AM MDT Add to Calendar About this Group Daily che…" at bounding box center [1192, 473] width 535 height 658
click at [1205, 539] on span "+ 3" at bounding box center [1220, 553] width 30 height 29
click at [1013, 669] on span "BRandom502" at bounding box center [1043, 680] width 114 height 23
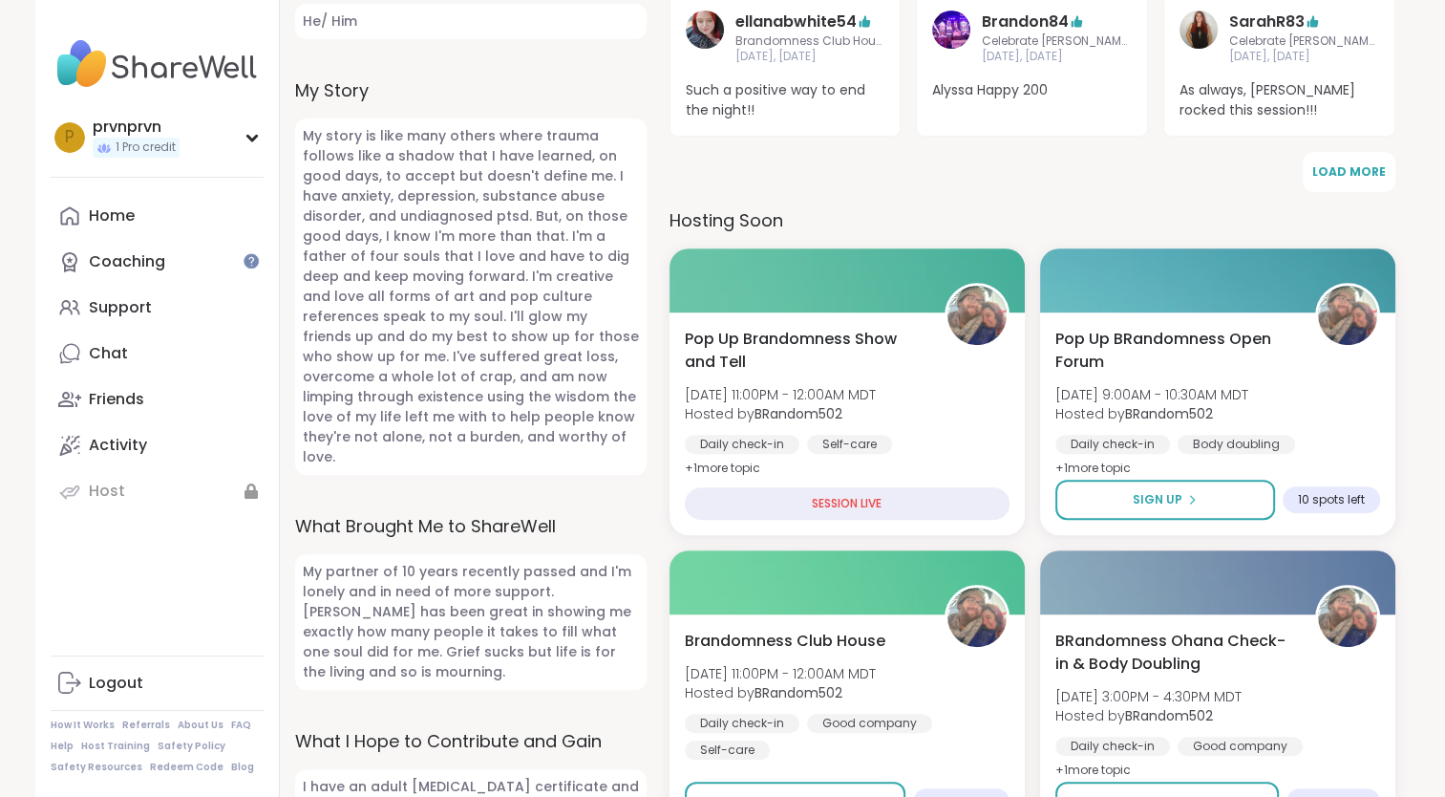
scroll to position [728, 0]
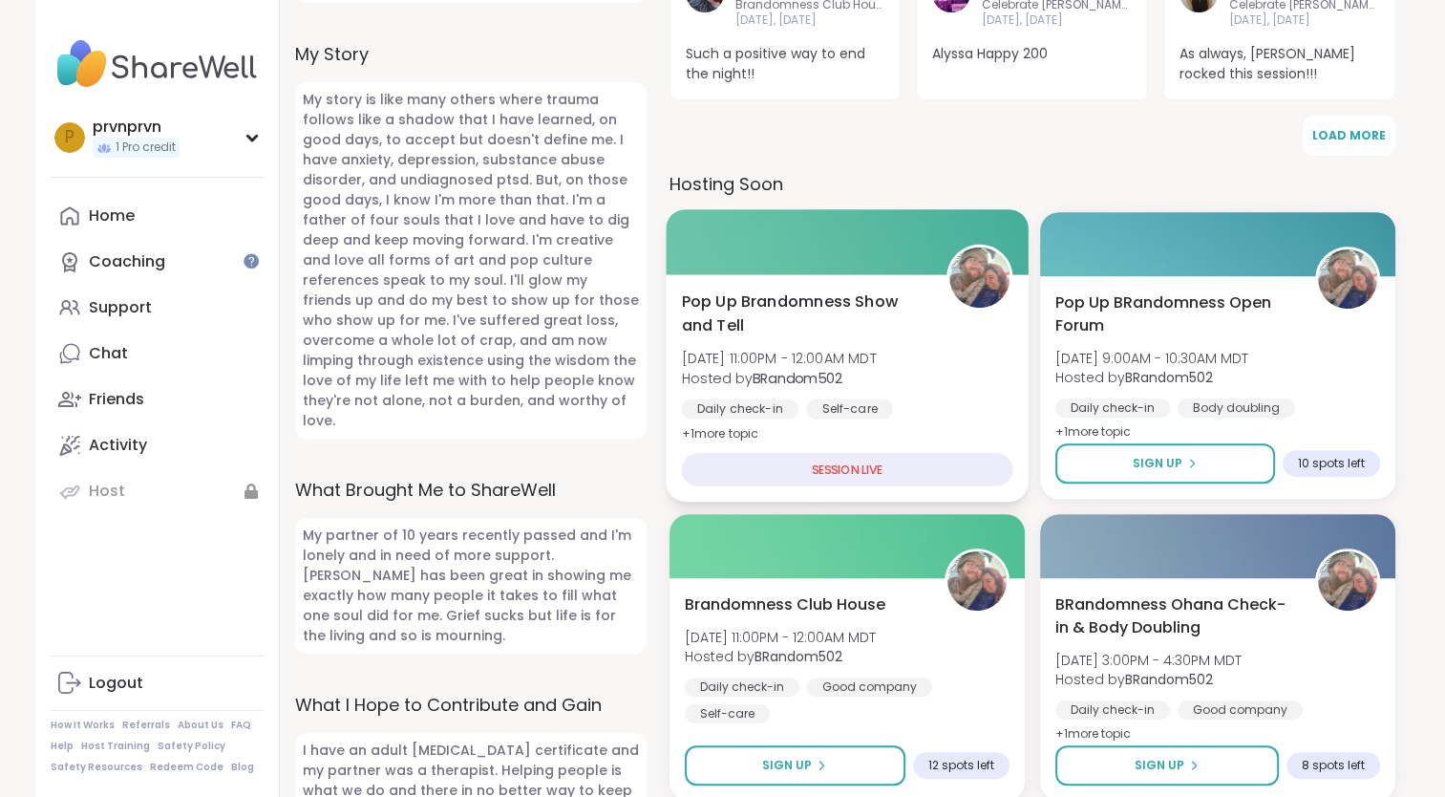
click at [860, 453] on div "SESSION LIVE" at bounding box center [846, 469] width 331 height 33
click at [989, 247] on img at bounding box center [979, 277] width 60 height 60
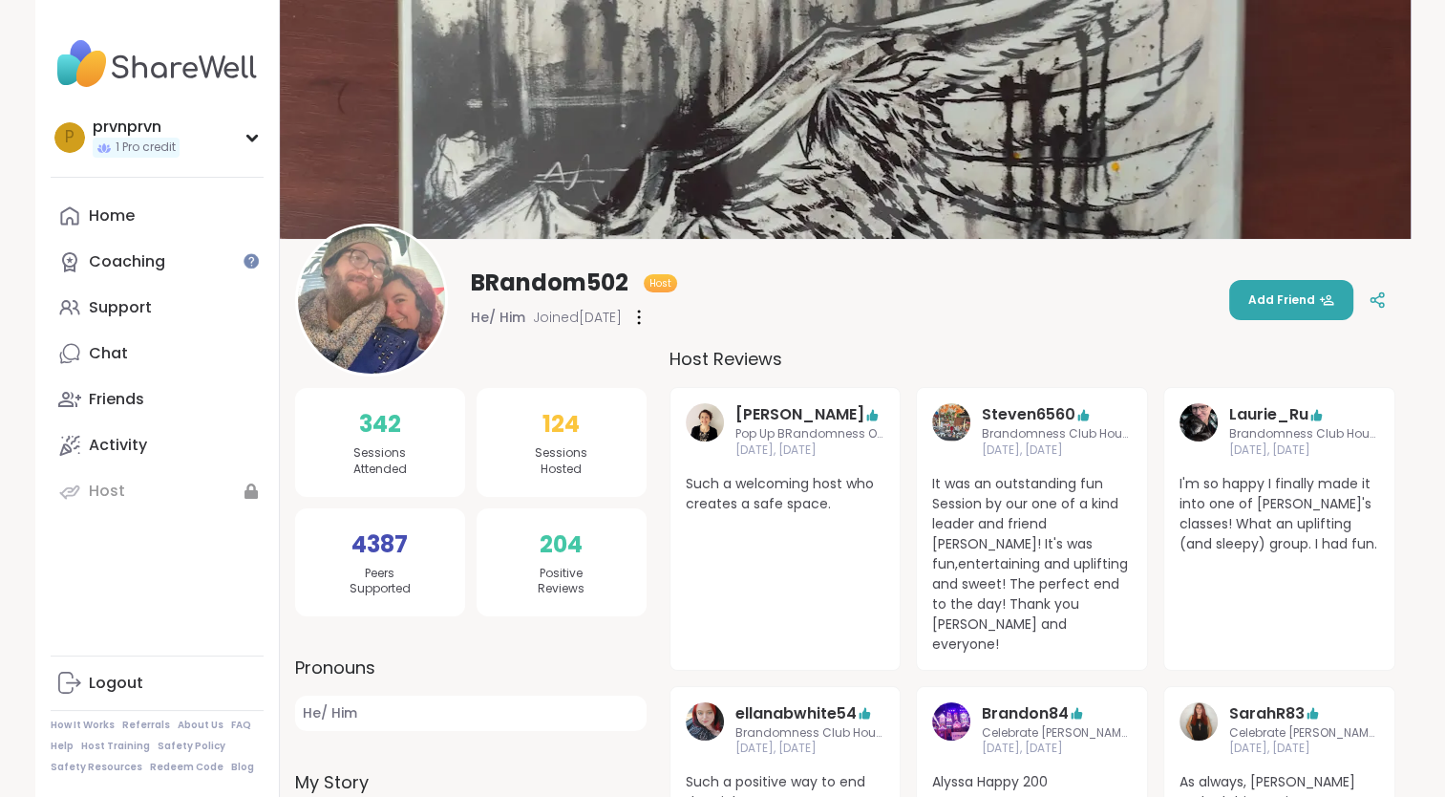
click at [649, 316] on div at bounding box center [638, 317] width 19 height 31
click at [649, 316] on div "Flag Member Restrict Member" at bounding box center [638, 317] width 19 height 31
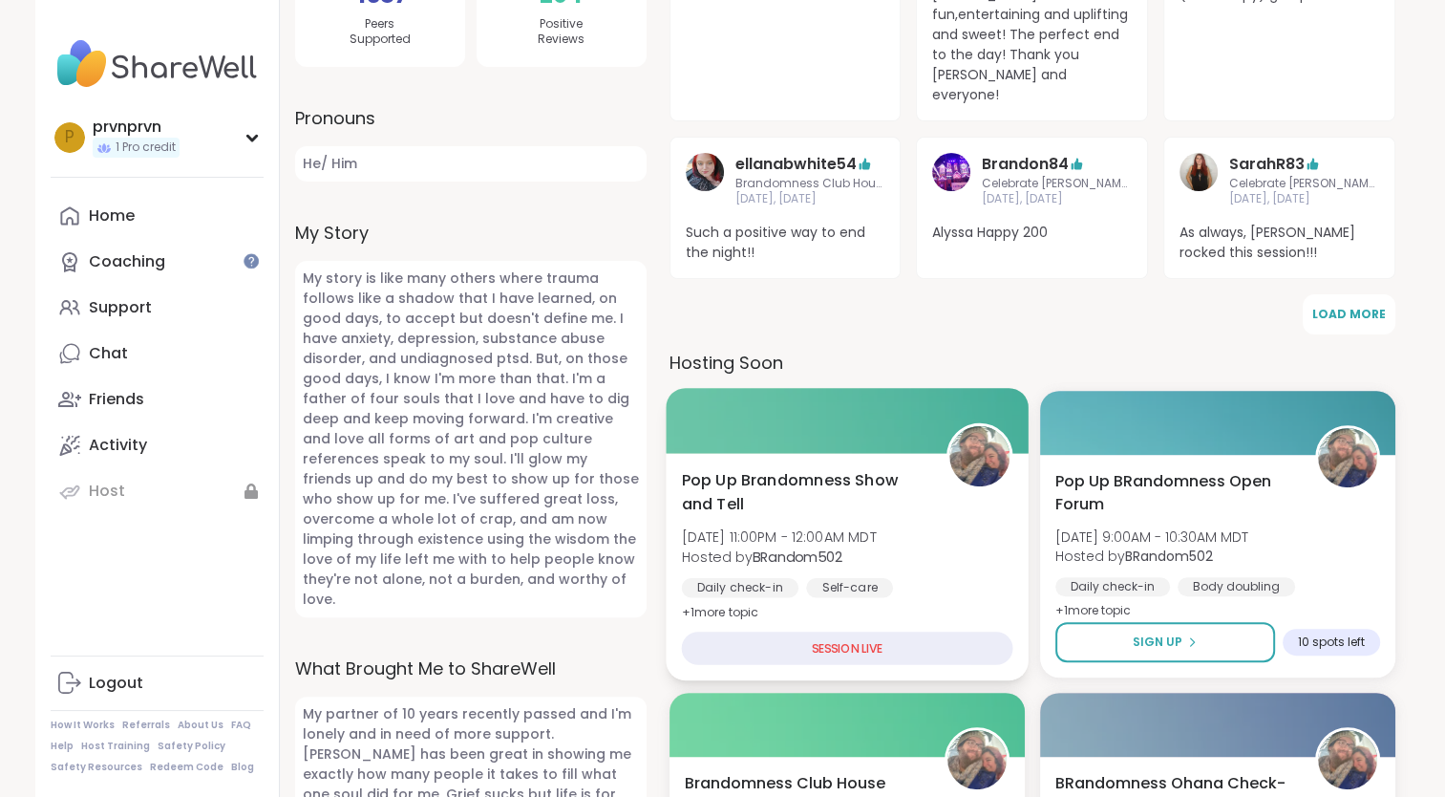
scroll to position [550, 0]
drag, startPoint x: 842, startPoint y: 506, endPoint x: 795, endPoint y: 490, distance: 50.4
click at [795, 526] on span "Tue, Sep 09 | 11:00PM - 12:00AM MDT" at bounding box center [778, 535] width 195 height 19
